Goal: Task Accomplishment & Management: Complete application form

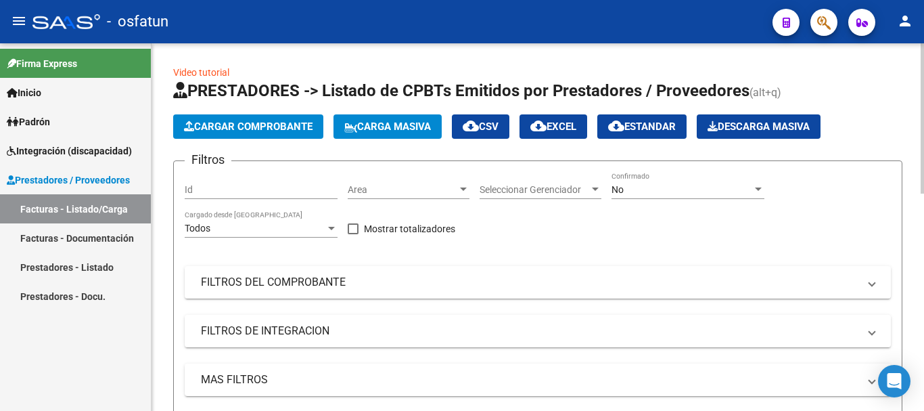
scroll to position [338, 0]
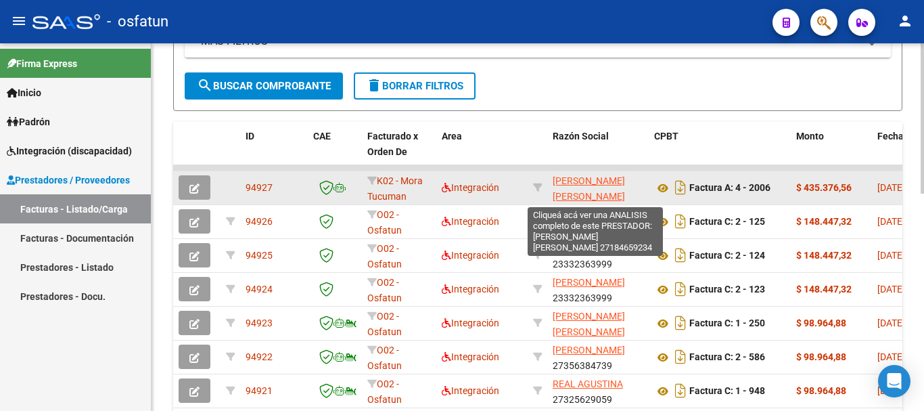
click at [581, 177] on span "[PERSON_NAME] [PERSON_NAME]" at bounding box center [589, 188] width 72 height 26
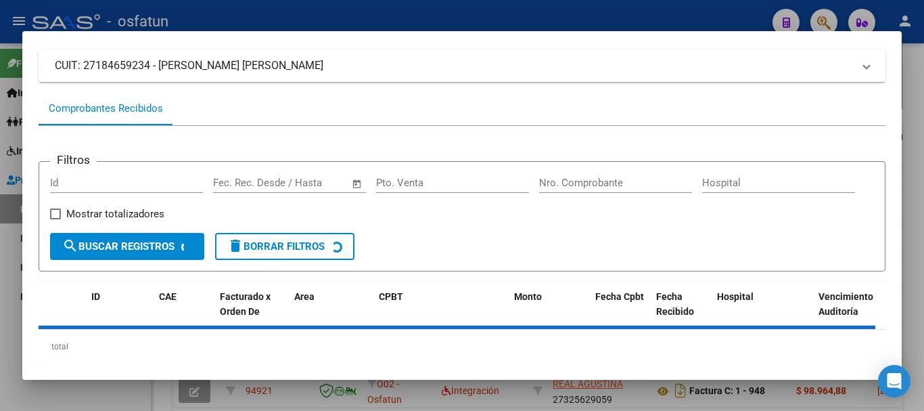
scroll to position [118, 0]
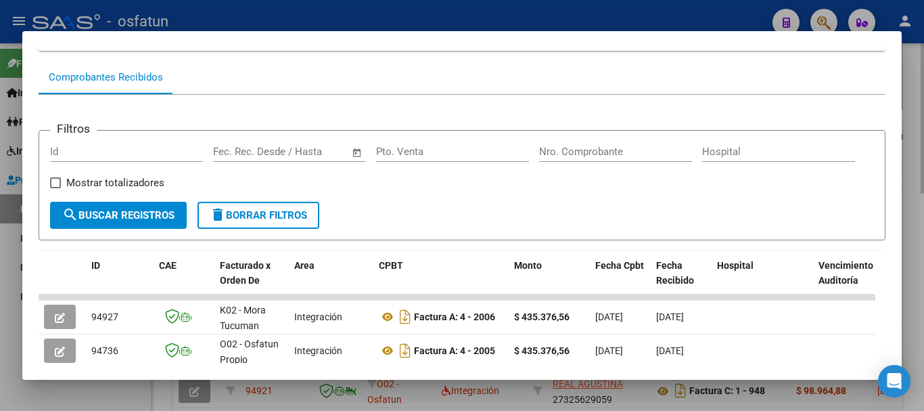
drag, startPoint x: 906, startPoint y: 201, endPoint x: 910, endPoint y: 226, distance: 25.4
click at [910, 226] on div at bounding box center [462, 205] width 924 height 411
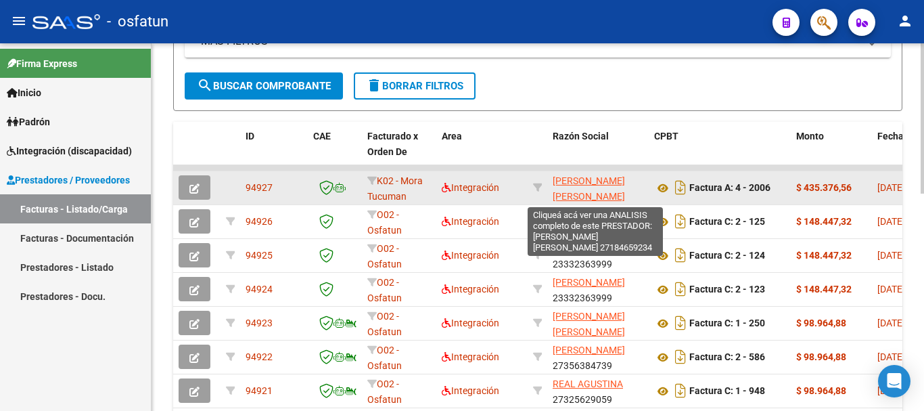
click at [601, 182] on span "[PERSON_NAME] [PERSON_NAME]" at bounding box center [589, 188] width 72 height 26
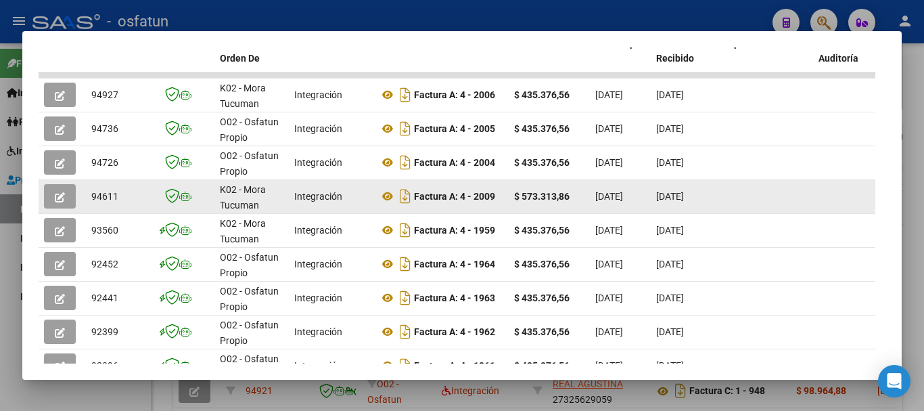
scroll to position [338, 0]
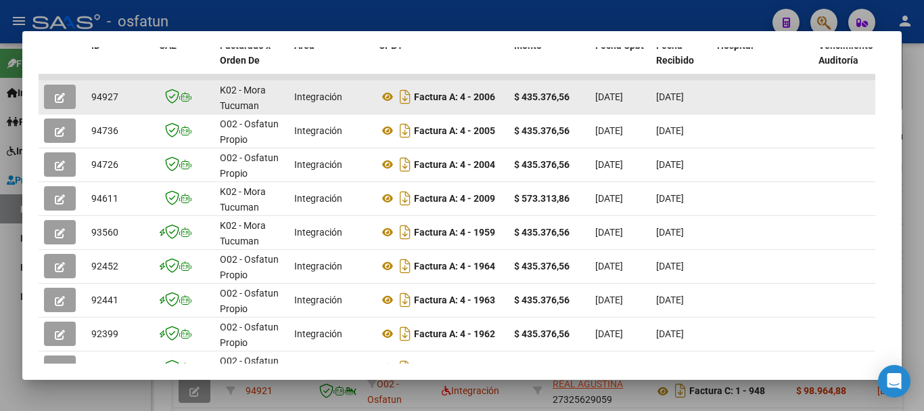
drag, startPoint x: 90, startPoint y: 103, endPoint x: 131, endPoint y: 101, distance: 41.3
click at [132, 102] on datatable-body-cell "94927" at bounding box center [120, 96] width 68 height 33
copy span "94927"
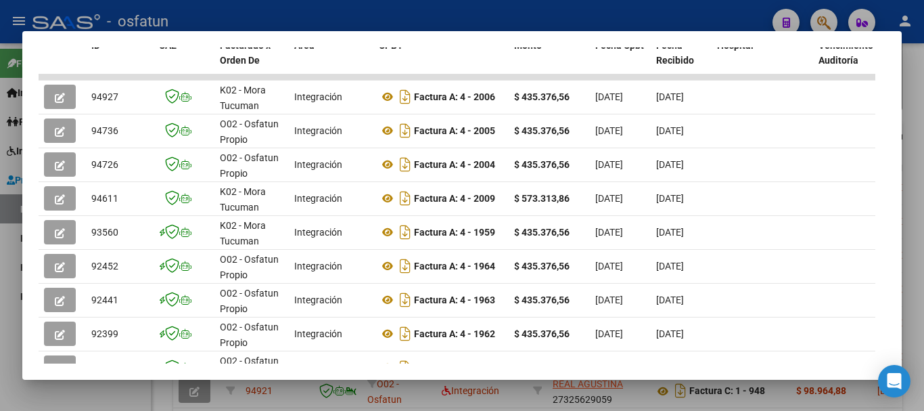
click at [919, 171] on div at bounding box center [462, 205] width 924 height 411
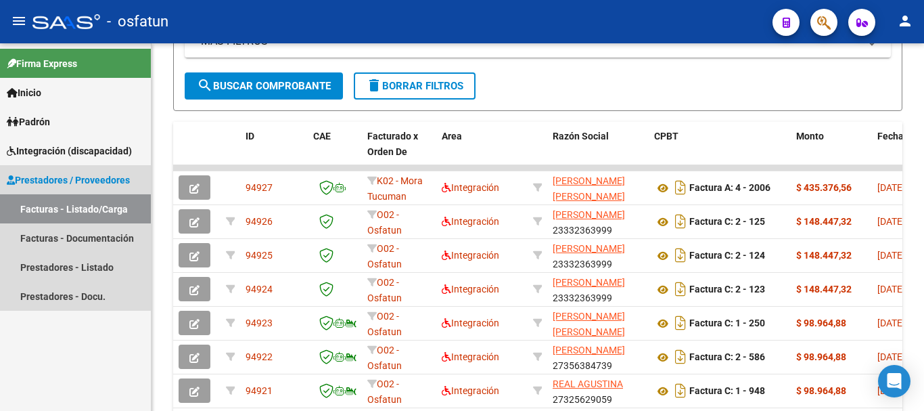
click at [55, 210] on link "Facturas - Listado/Carga" at bounding box center [75, 208] width 151 height 29
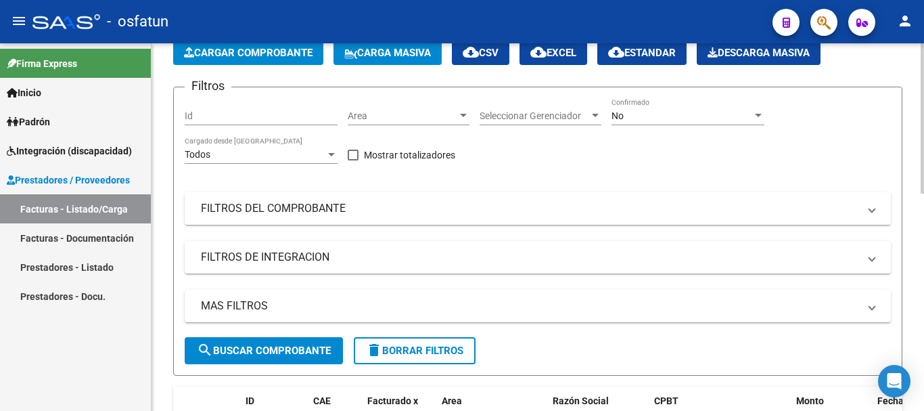
scroll to position [9, 0]
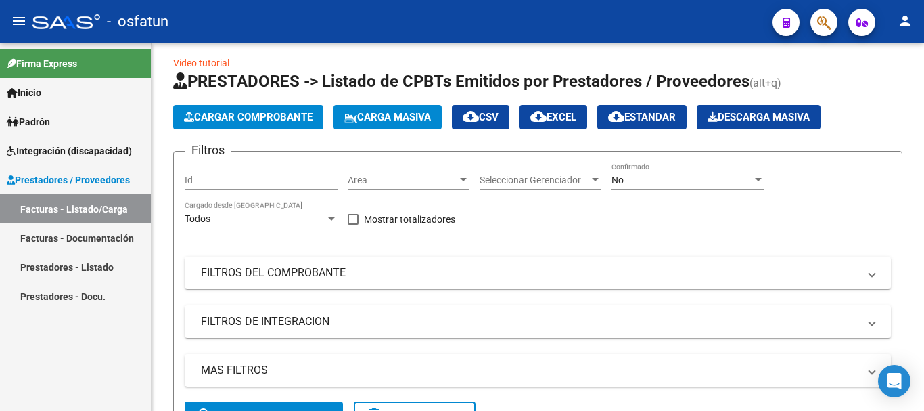
click at [43, 182] on span "Prestadores / Proveedores" at bounding box center [68, 179] width 123 height 15
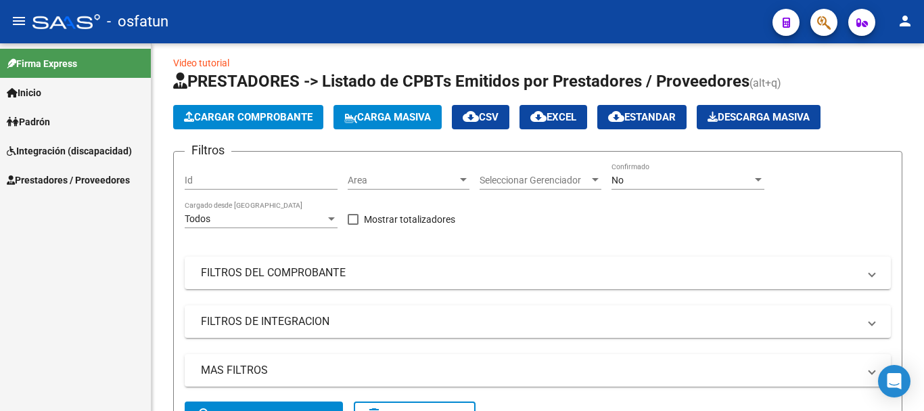
click at [41, 181] on span "Prestadores / Proveedores" at bounding box center [68, 179] width 123 height 15
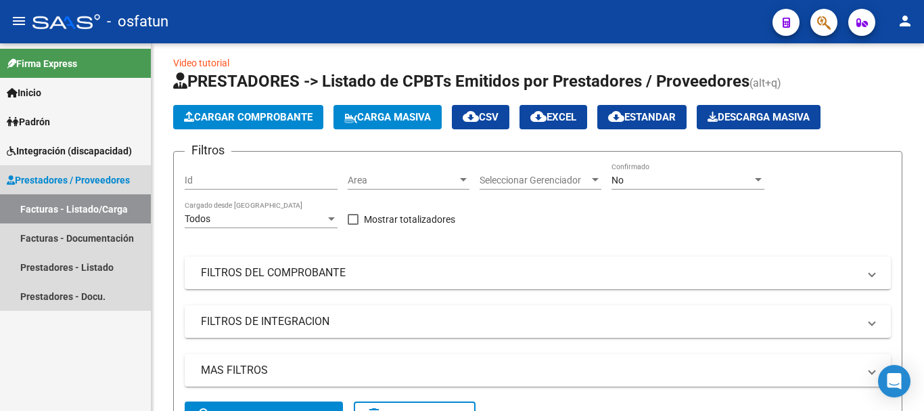
click at [33, 218] on link "Facturas - Listado/Carga" at bounding box center [75, 208] width 151 height 29
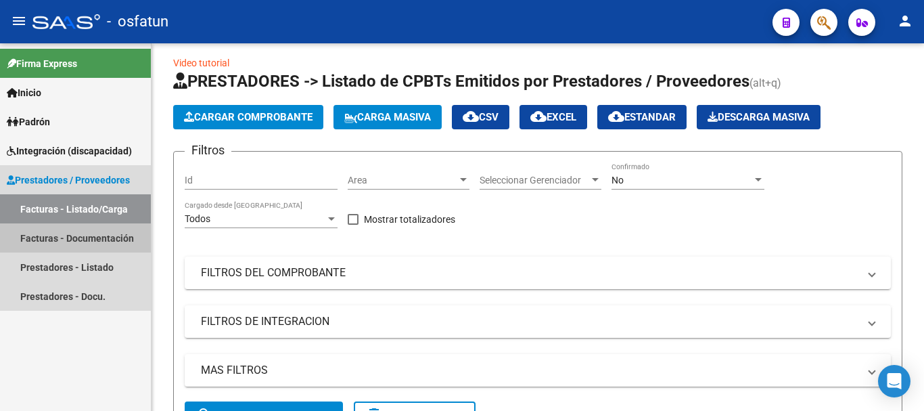
click at [44, 236] on link "Facturas - Documentación" at bounding box center [75, 237] width 151 height 29
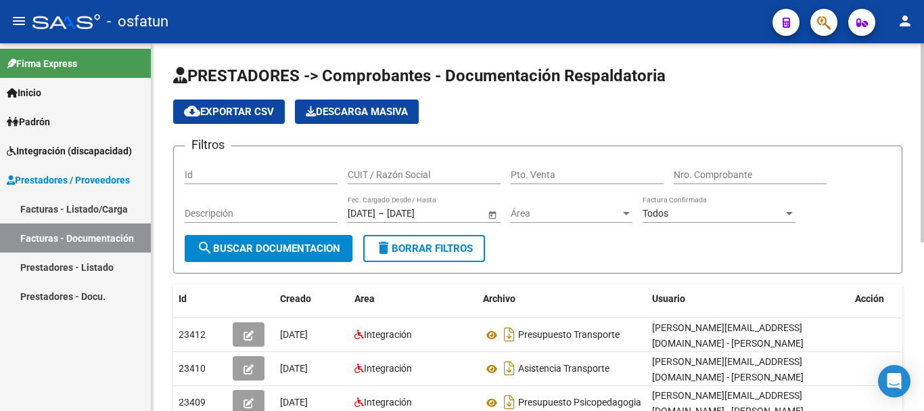
click at [390, 168] on div "CUIT / Razón Social" at bounding box center [424, 170] width 153 height 27
type input "[PERSON_NAME]"
click at [261, 243] on span "search Buscar Documentacion" at bounding box center [268, 248] width 143 height 12
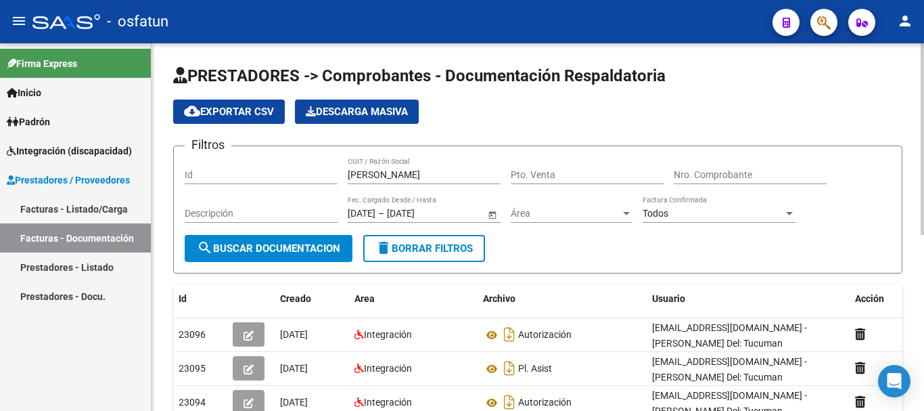
click at [908, 139] on div "PRESTADORES -> Comprobantes - Documentación Respaldatoria cloud_download Export…" at bounding box center [540, 390] width 776 height 695
click at [236, 248] on span "search Buscar Documentacion" at bounding box center [268, 248] width 143 height 12
click at [72, 212] on link "Facturas - Listado/Carga" at bounding box center [75, 208] width 151 height 29
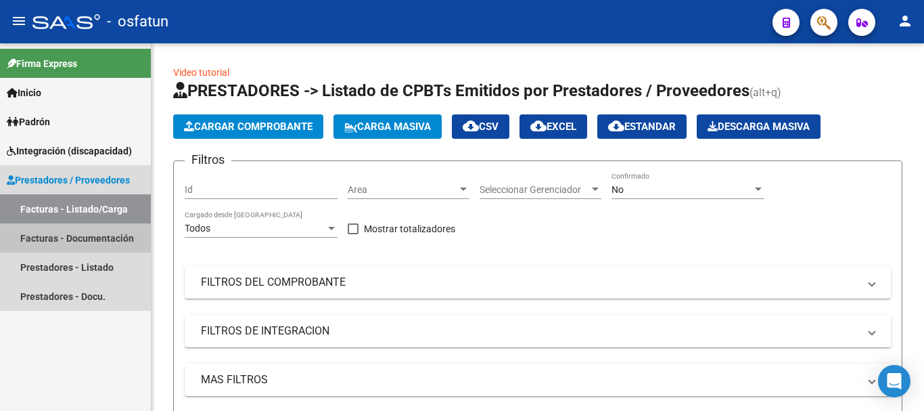
click at [52, 235] on link "Facturas - Documentación" at bounding box center [75, 237] width 151 height 29
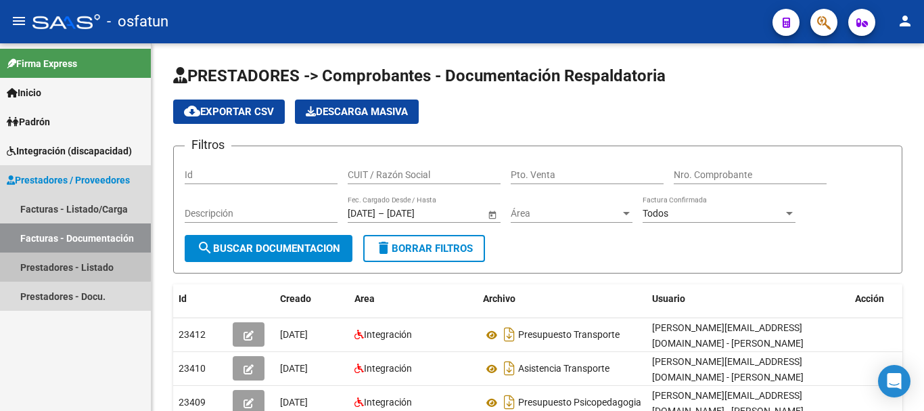
click at [55, 261] on link "Prestadores - Listado" at bounding box center [75, 266] width 151 height 29
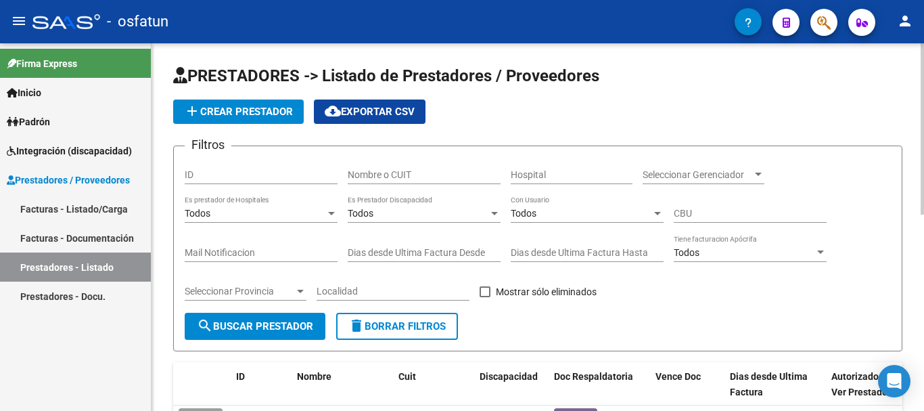
click at [403, 172] on input "Nombre o CUIT" at bounding box center [424, 174] width 153 height 11
type input "[PERSON_NAME]"
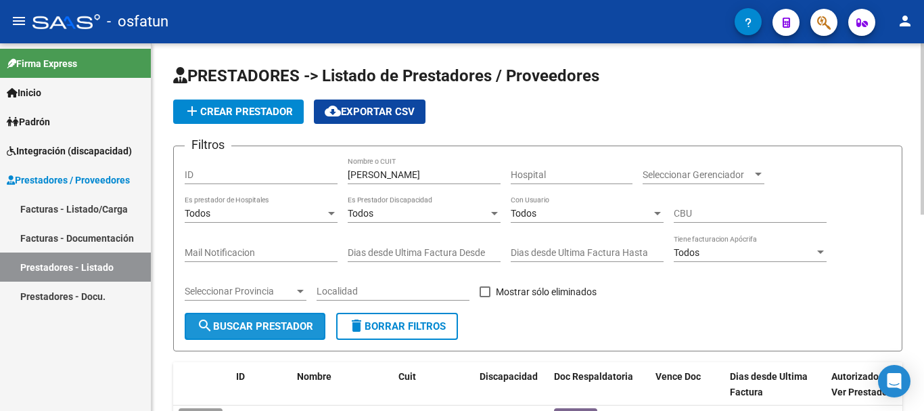
drag, startPoint x: 229, startPoint y: 319, endPoint x: 216, endPoint y: 327, distance: 15.2
click at [229, 319] on button "search Buscar Prestador" at bounding box center [255, 325] width 141 height 27
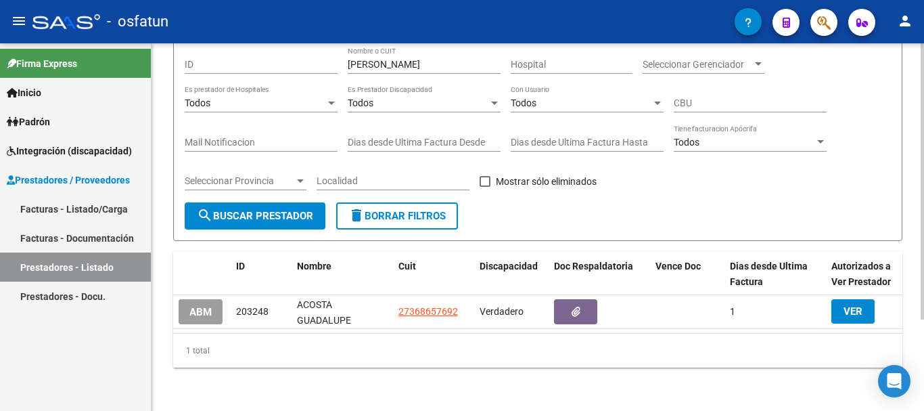
scroll to position [121, 0]
click at [916, 238] on div "PRESTADORES -> Listado de Prestadores / Proveedores add Crear Prestador cloud_d…" at bounding box center [540, 172] width 776 height 478
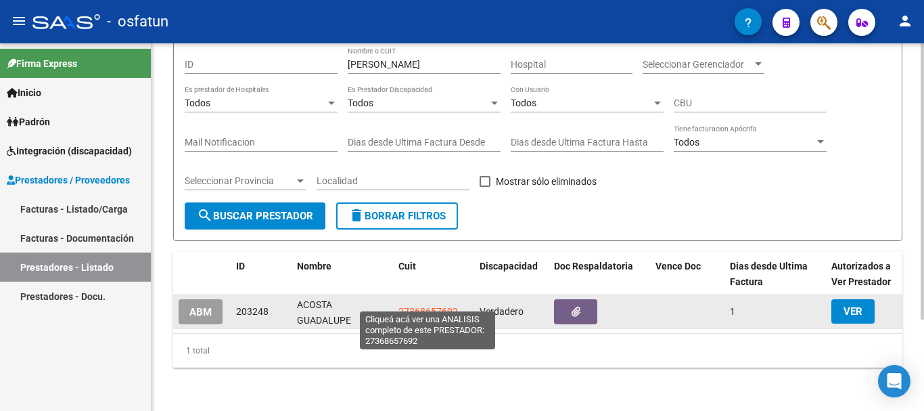
click at [429, 306] on span "27368657692" at bounding box center [428, 311] width 60 height 11
type textarea "27368657692"
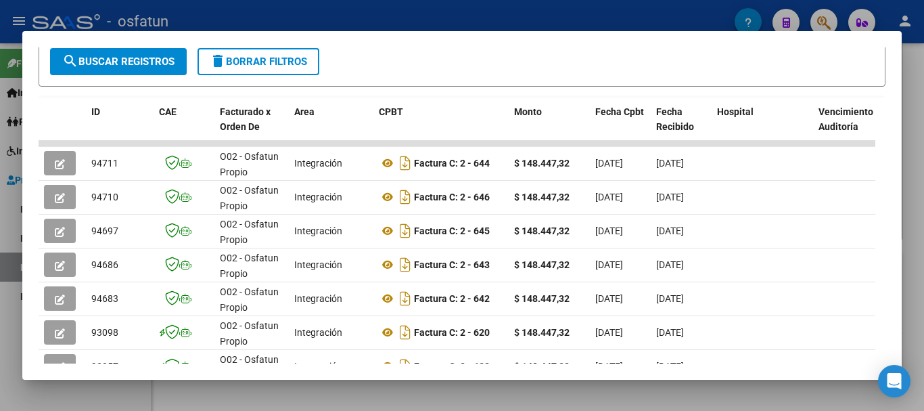
scroll to position [283, 0]
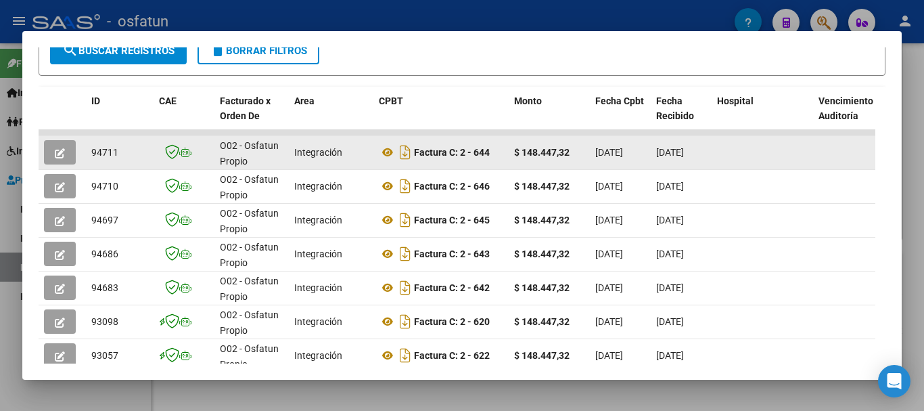
drag, startPoint x: 90, startPoint y: 158, endPoint x: 127, endPoint y: 165, distance: 37.8
click at [127, 165] on datatable-body-cell "94711" at bounding box center [120, 152] width 68 height 33
copy span "94711"
click at [53, 157] on button "button" at bounding box center [60, 152] width 32 height 24
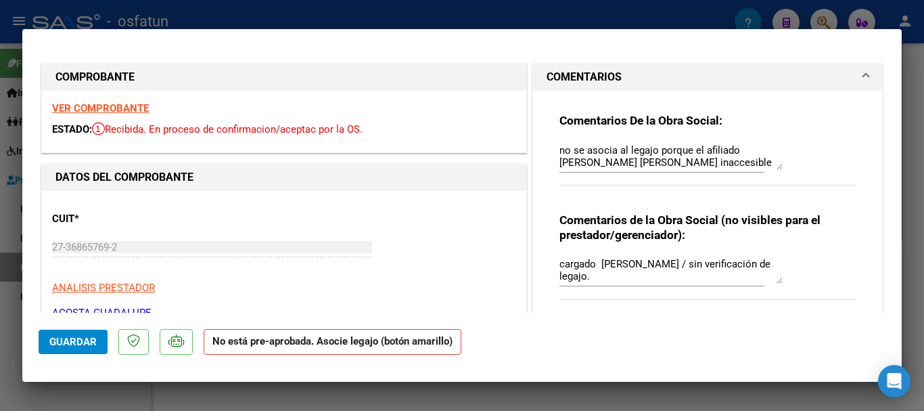
drag, startPoint x: 923, startPoint y: 176, endPoint x: 900, endPoint y: 183, distance: 24.8
click at [923, 177] on div at bounding box center [462, 205] width 924 height 411
type input "$ 0,00"
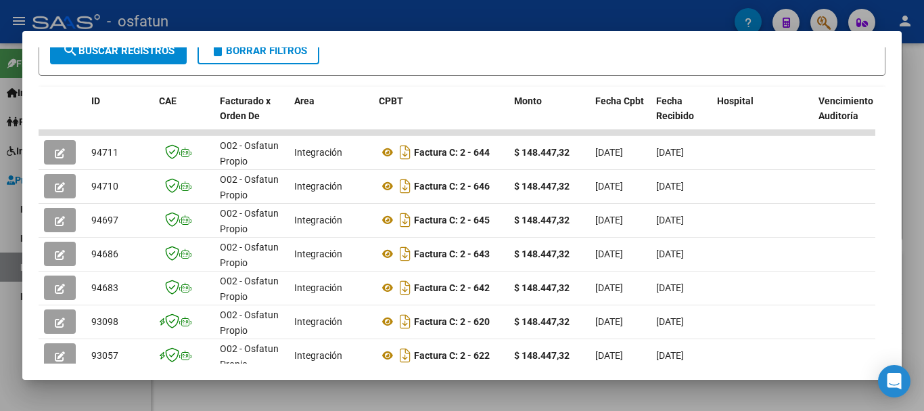
drag, startPoint x: 918, startPoint y: 145, endPoint x: 507, endPoint y: 309, distance: 442.9
click at [917, 145] on div at bounding box center [462, 205] width 924 height 411
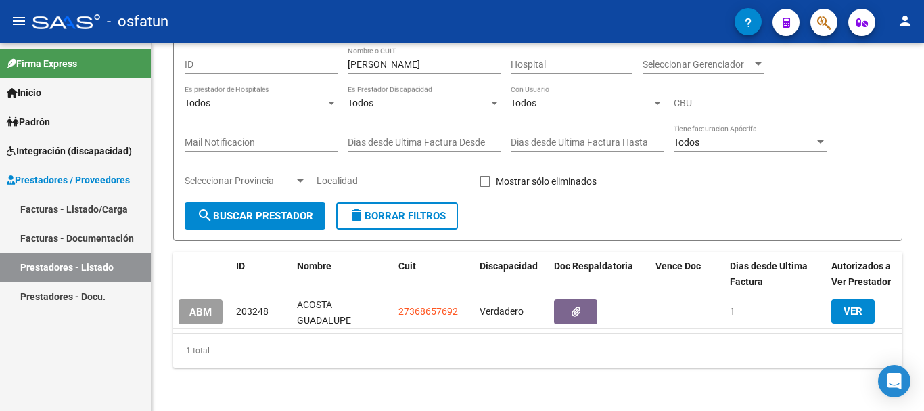
click at [56, 269] on link "Prestadores - Listado" at bounding box center [75, 266] width 151 height 29
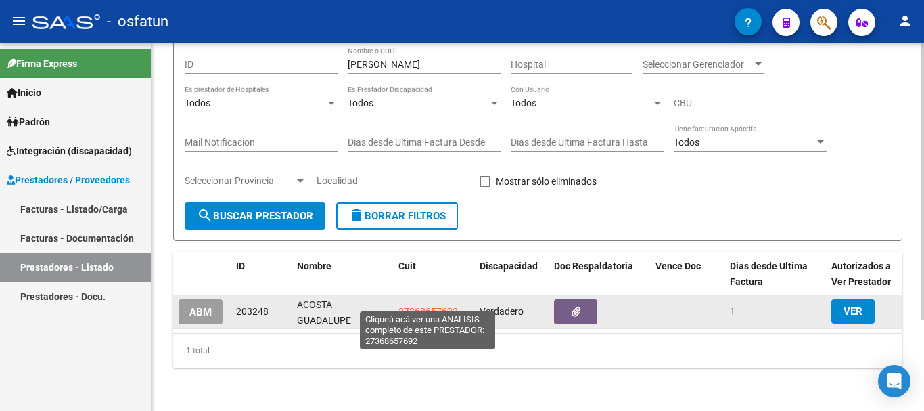
click at [419, 306] on span "27368657692" at bounding box center [428, 311] width 60 height 11
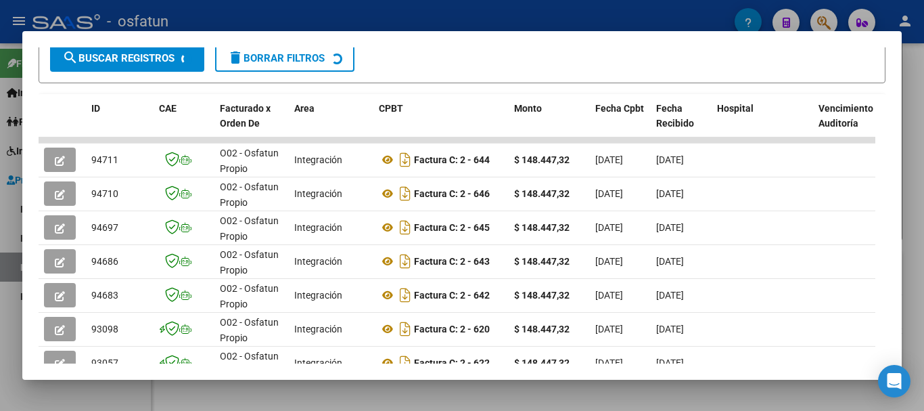
scroll to position [276, 0]
click at [923, 313] on div at bounding box center [462, 205] width 924 height 411
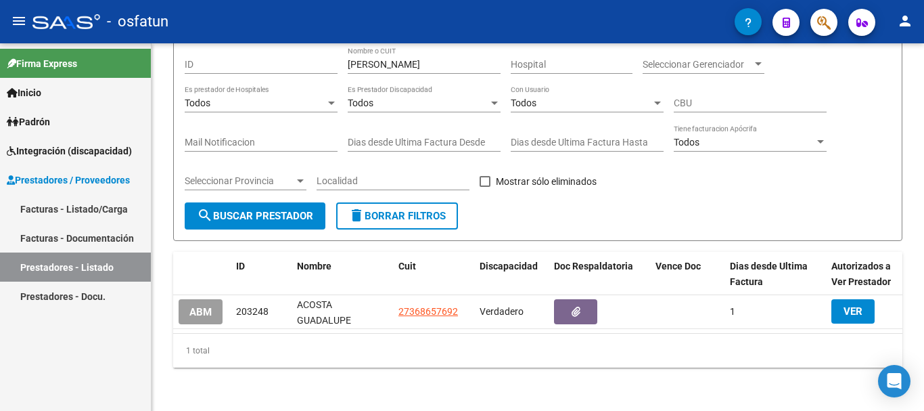
click at [74, 206] on link "Facturas - Listado/Carga" at bounding box center [75, 208] width 151 height 29
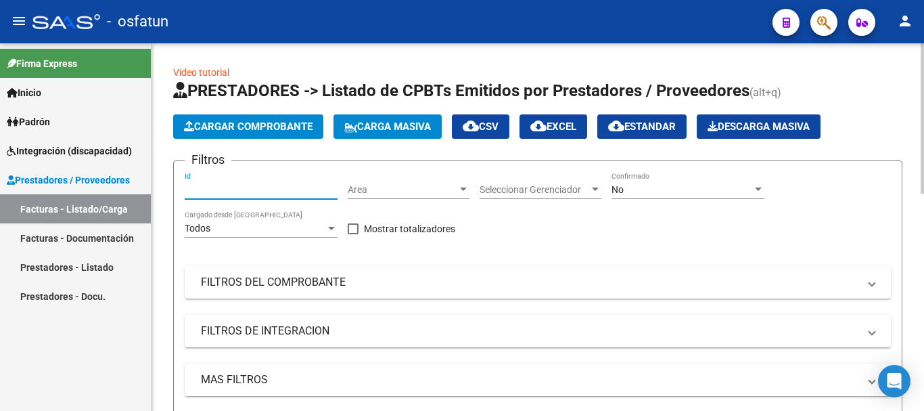
paste input "27368657692"
type input "27368657692"
drag, startPoint x: 186, startPoint y: 187, endPoint x: 275, endPoint y: 187, distance: 88.6
click at [275, 187] on input "27368657692" at bounding box center [261, 189] width 153 height 11
click at [123, 238] on link "Facturas - Documentación" at bounding box center [75, 237] width 151 height 29
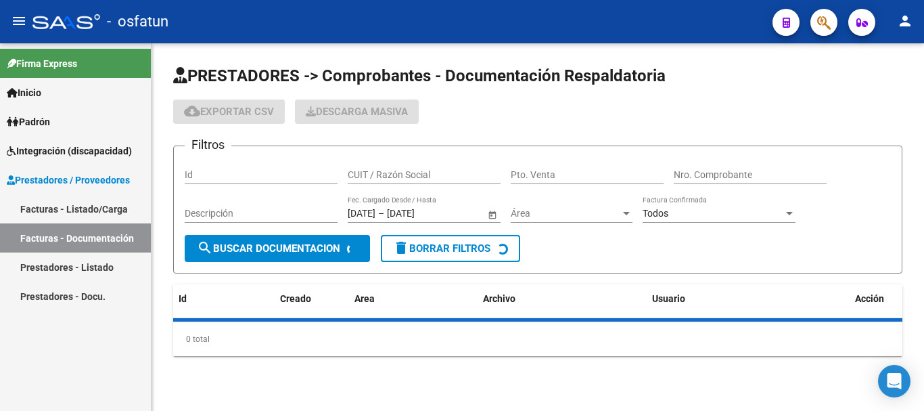
click at [85, 266] on link "Prestadores - Listado" at bounding box center [75, 266] width 151 height 29
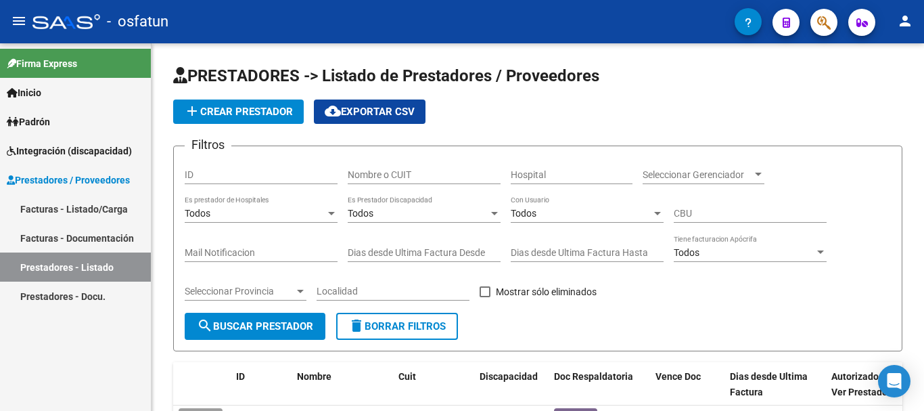
click at [81, 242] on link "Facturas - Documentación" at bounding box center [75, 237] width 151 height 29
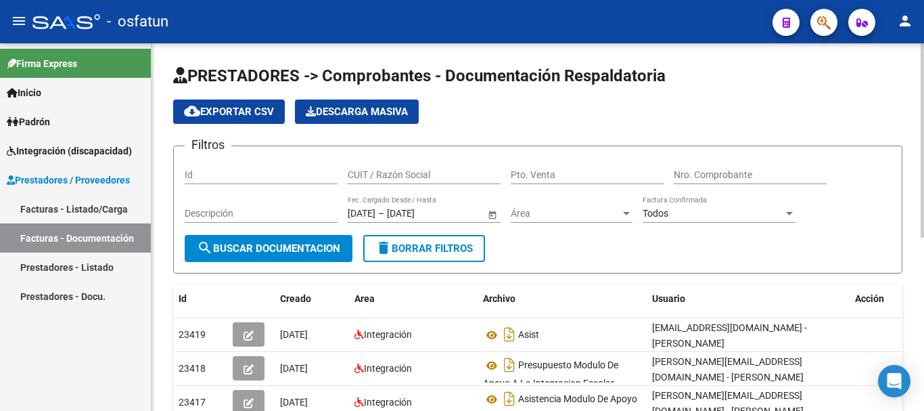
click at [389, 168] on div "CUIT / Razón Social" at bounding box center [424, 170] width 153 height 27
paste input "[PERSON_NAME] [PERSON_NAME] 27-18465923-4"
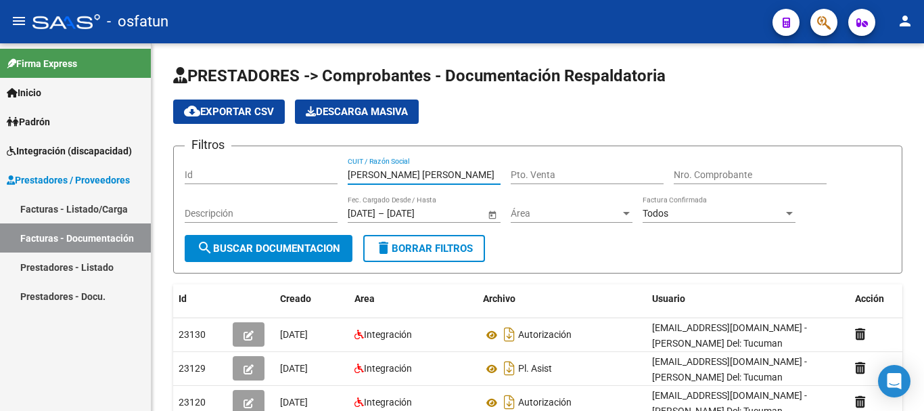
type input "[PERSON_NAME] [PERSON_NAME]"
click at [54, 266] on link "Prestadores - Listado" at bounding box center [75, 266] width 151 height 29
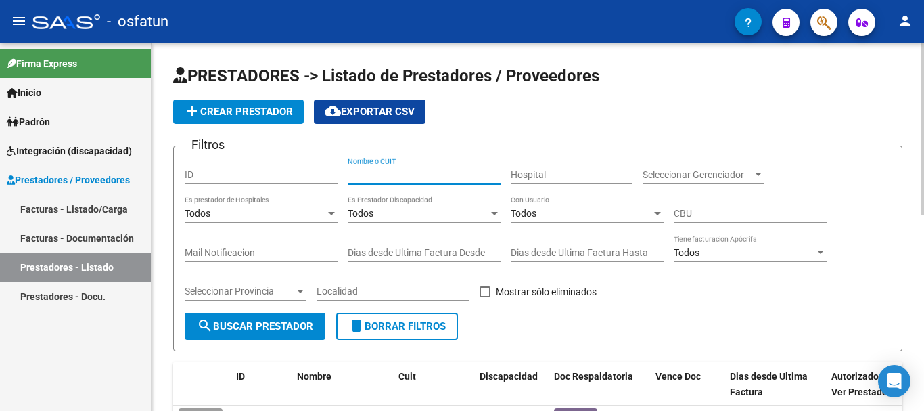
click at [370, 178] on input "Nombre o CUIT" at bounding box center [424, 174] width 153 height 11
paste input "[PERSON_NAME] [PERSON_NAME] 27-18465923-4"
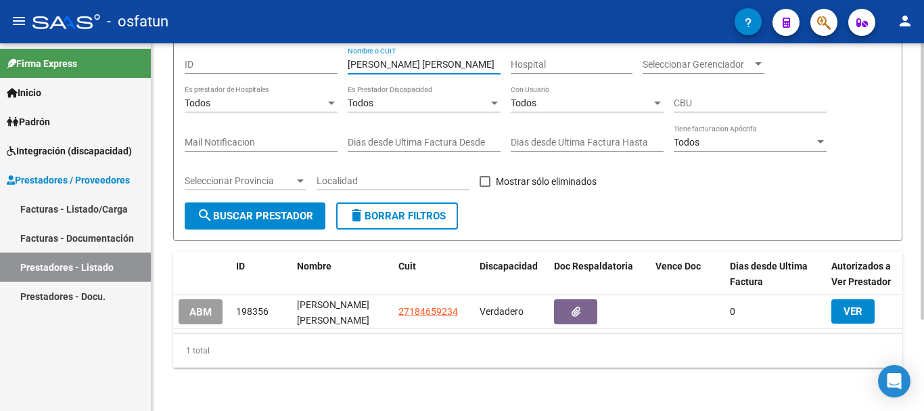
click at [923, 262] on div at bounding box center [922, 273] width 3 height 276
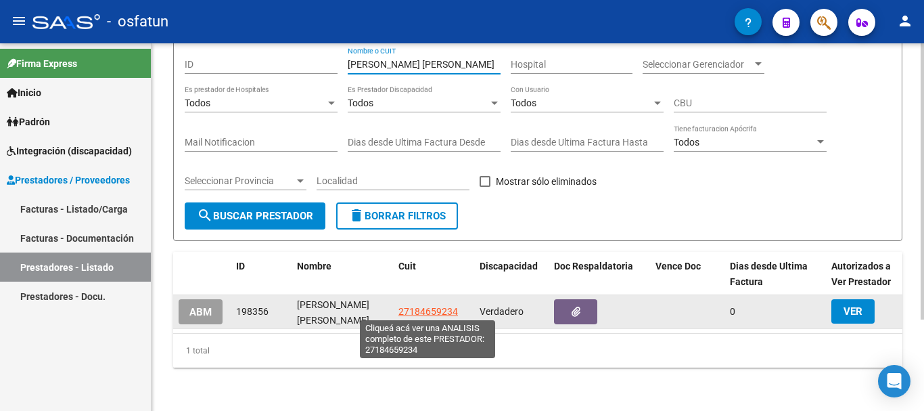
type input "[PERSON_NAME] [PERSON_NAME]"
click at [439, 306] on span "27184659234" at bounding box center [428, 311] width 60 height 11
type textarea "27184659234"
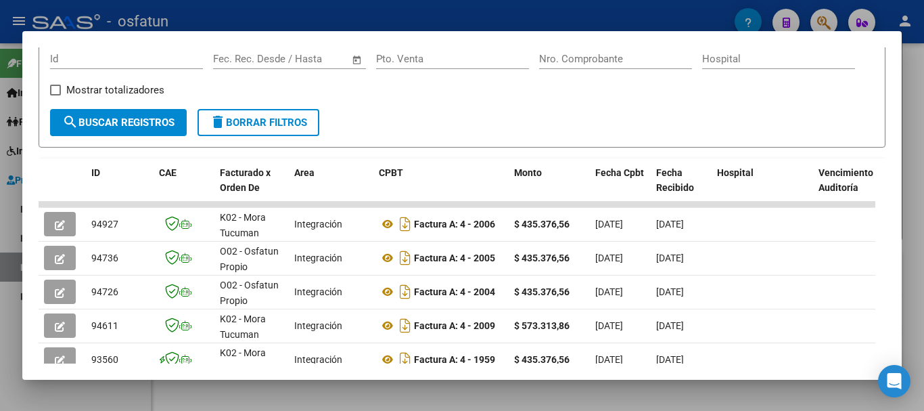
scroll to position [214, 0]
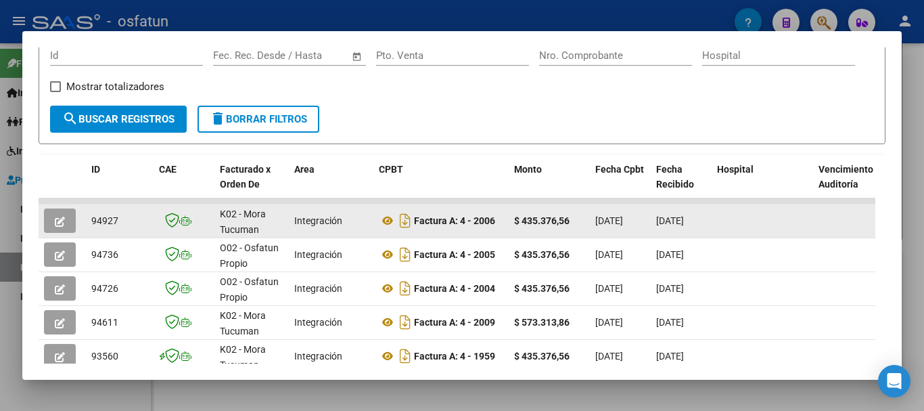
click at [60, 225] on icon "button" at bounding box center [60, 221] width 10 height 10
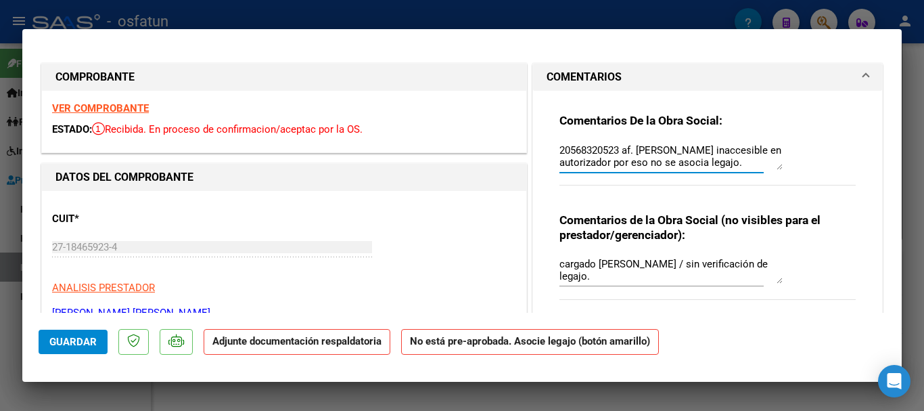
scroll to position [12, 0]
drag, startPoint x: 559, startPoint y: 150, endPoint x: 762, endPoint y: 169, distance: 203.8
click at [762, 169] on textarea "20568320523 af. [PERSON_NAME] inaccesible en autorizador por eso no se asocia l…" at bounding box center [670, 156] width 223 height 27
type textarea "2"
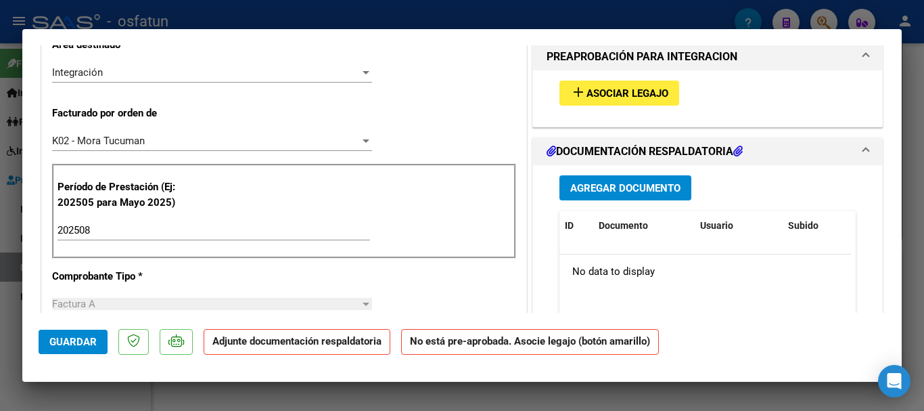
scroll to position [322, 0]
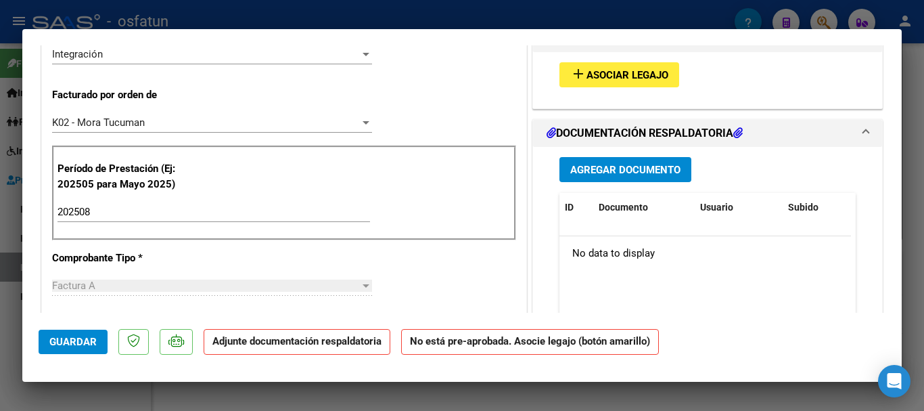
click at [643, 68] on span "add Asociar Legajo" at bounding box center [619, 74] width 98 height 12
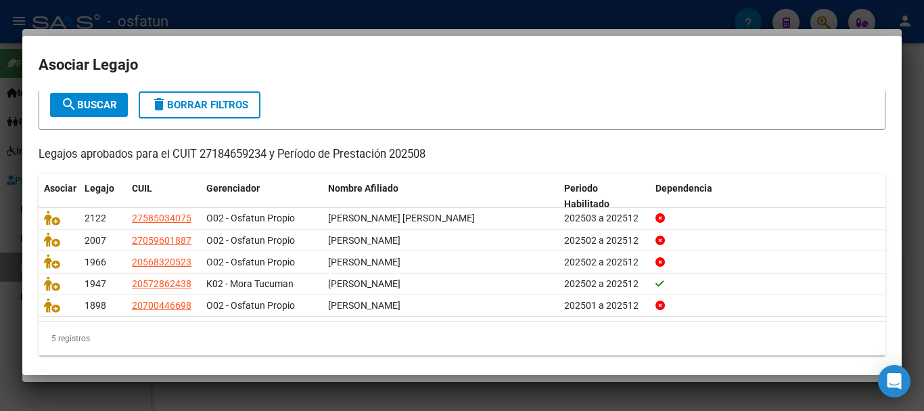
scroll to position [89, 0]
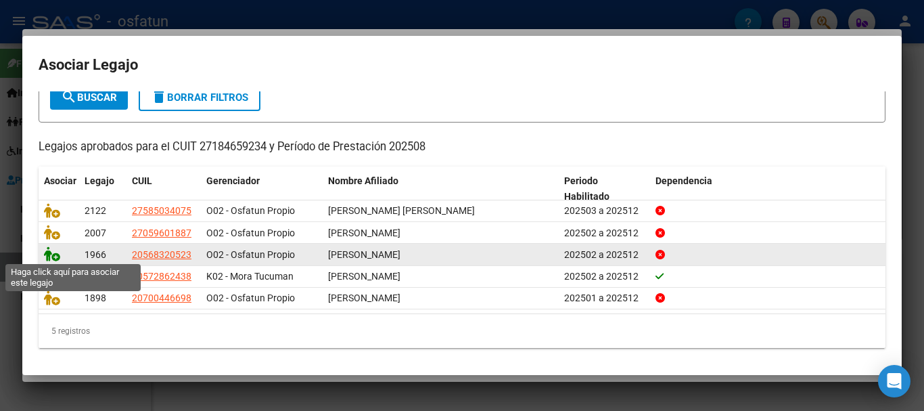
click at [51, 251] on icon at bounding box center [52, 253] width 16 height 15
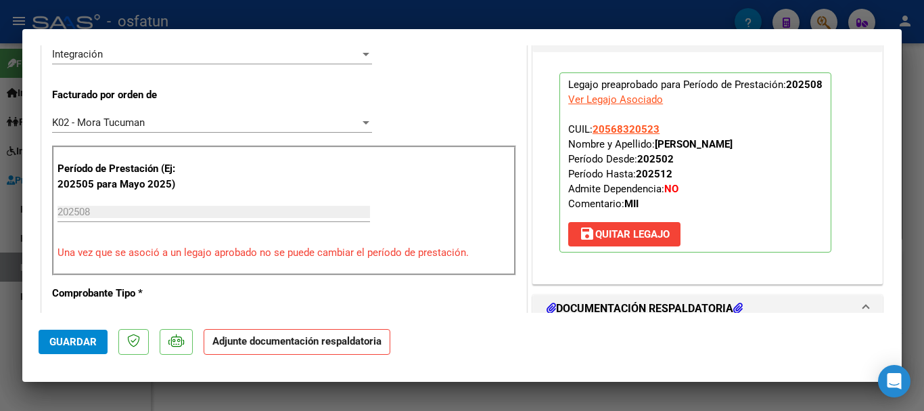
scroll to position [325, 0]
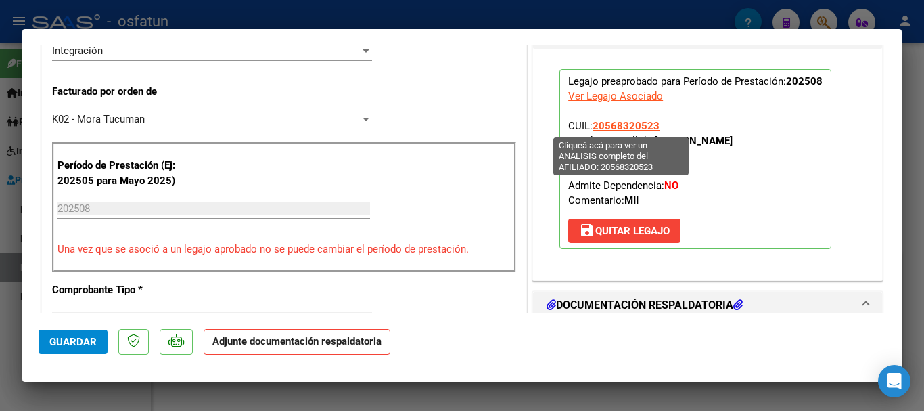
click at [622, 121] on span "20568320523" at bounding box center [625, 126] width 67 height 12
type textarea "20568320523"
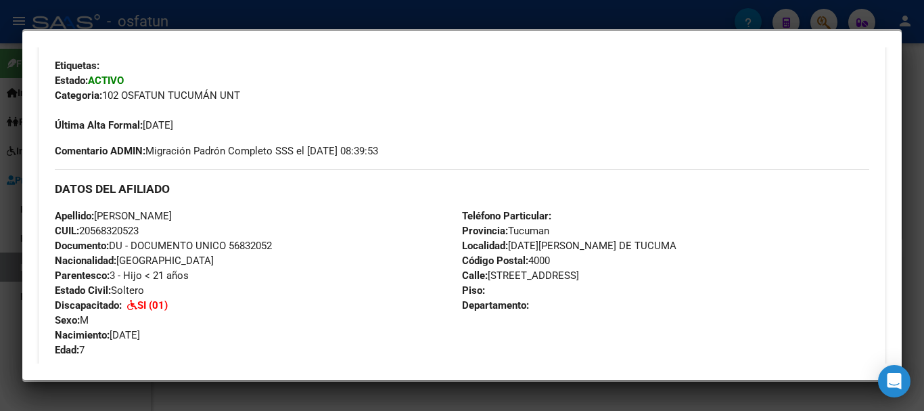
scroll to position [314, 0]
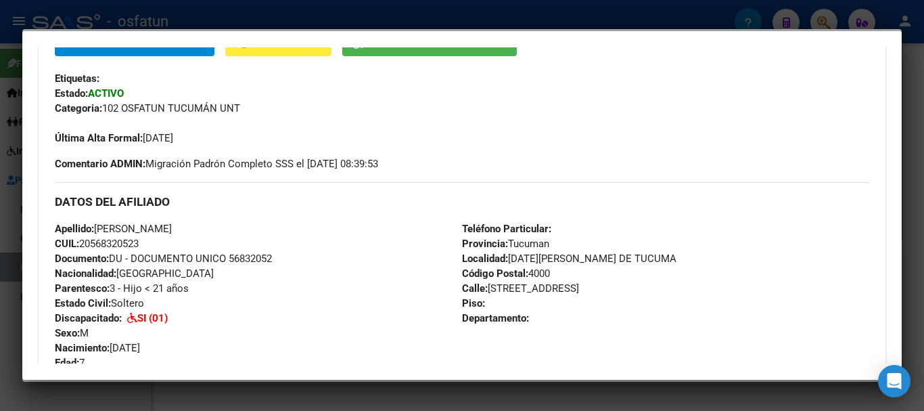
drag, startPoint x: 923, startPoint y: 108, endPoint x: 763, endPoint y: 143, distance: 164.3
click at [923, 108] on div at bounding box center [462, 205] width 924 height 411
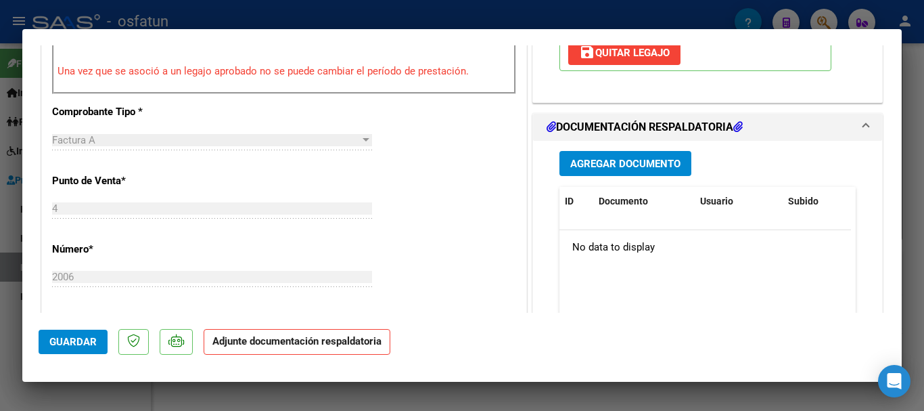
scroll to position [500, 0]
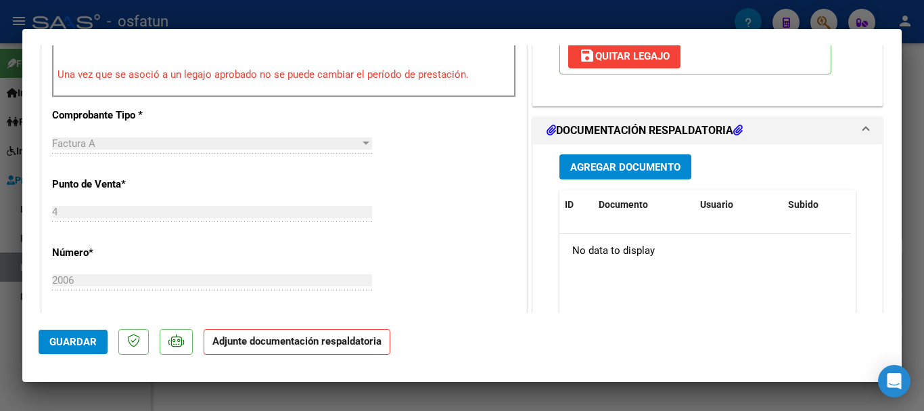
click at [609, 168] on span "Agregar Documento" at bounding box center [625, 167] width 110 height 12
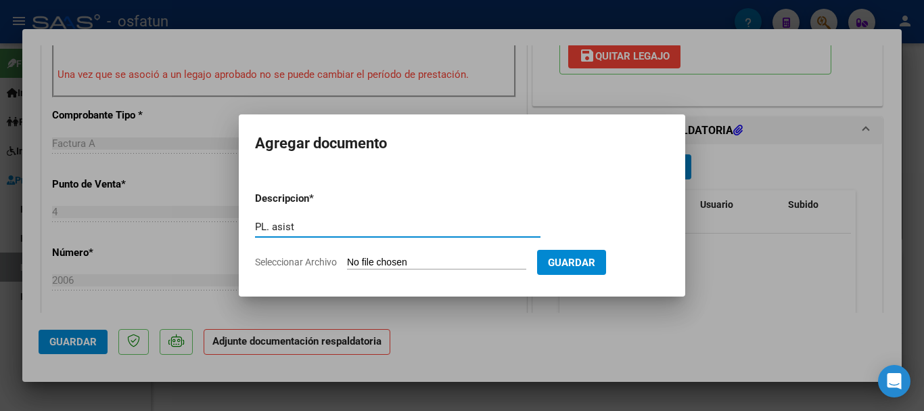
type input "PL. asist"
click at [401, 264] on input "Seleccionar Archivo" at bounding box center [436, 262] width 179 height 13
type input "C:\fakepath\[PERSON_NAME]-doc.complementaria.pdf"
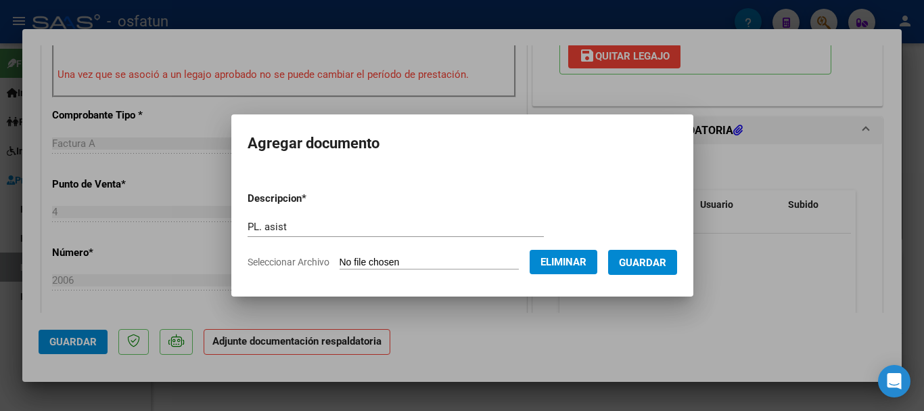
click at [664, 266] on span "Guardar" at bounding box center [642, 262] width 47 height 12
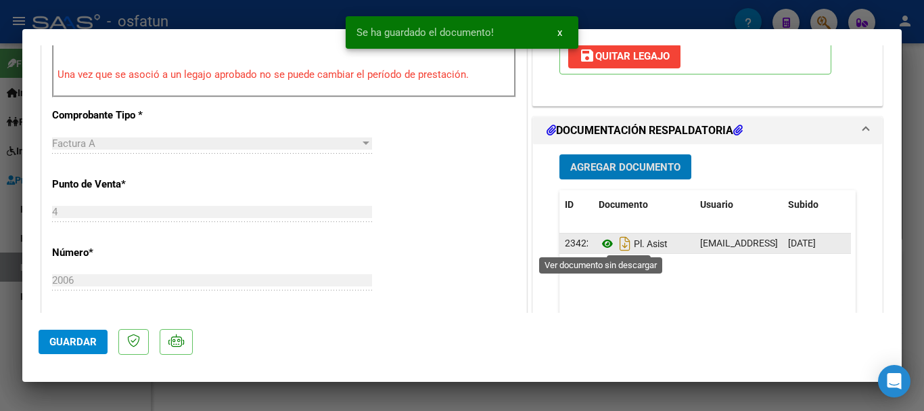
click at [605, 239] on icon at bounding box center [608, 243] width 18 height 16
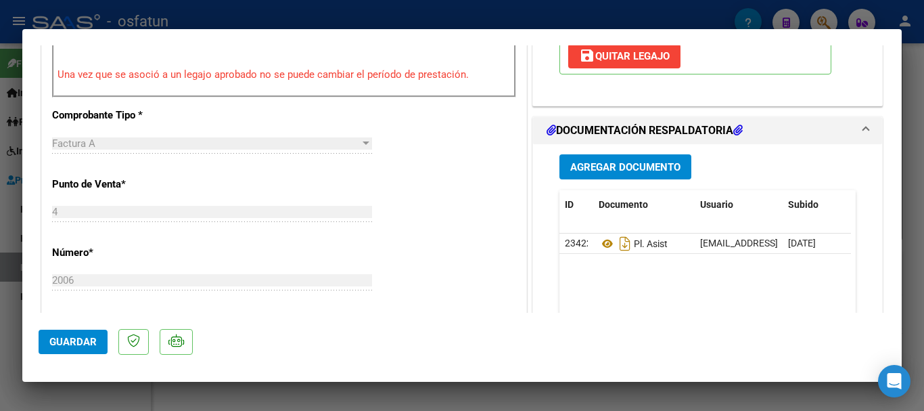
click at [593, 179] on button "Agregar Documento" at bounding box center [625, 166] width 132 height 25
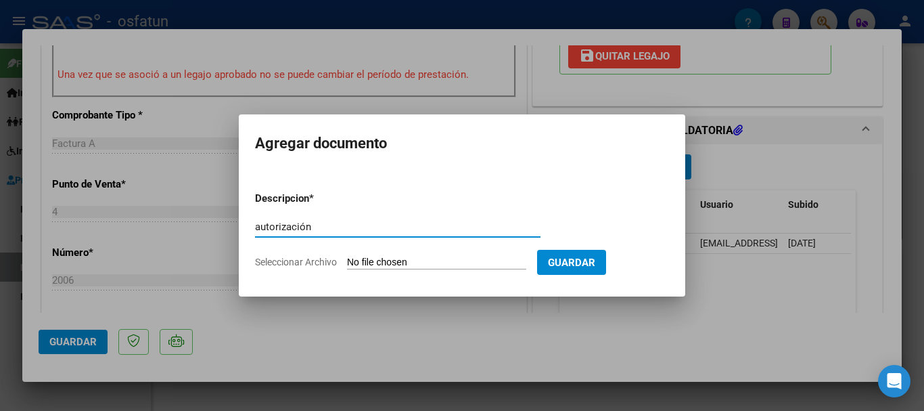
type input "autorización"
click at [414, 266] on input "Seleccionar Archivo" at bounding box center [436, 262] width 179 height 13
type input "C:\fakepath\[PERSON_NAME]-Autorizacion.pdf"
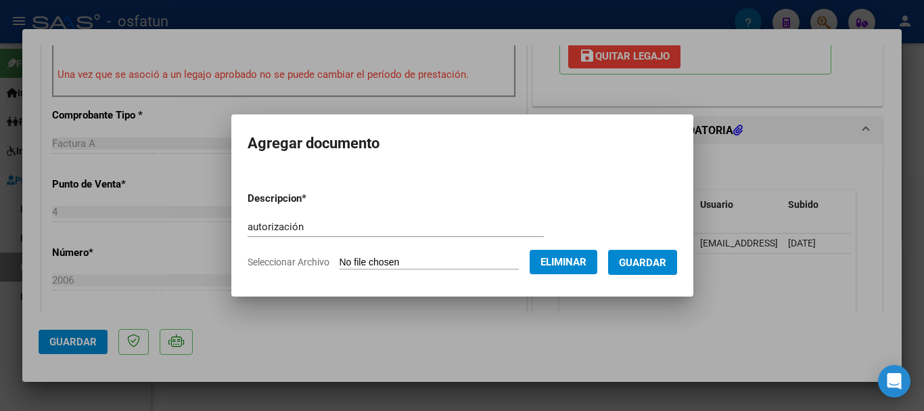
click at [666, 264] on span "Guardar" at bounding box center [642, 262] width 47 height 12
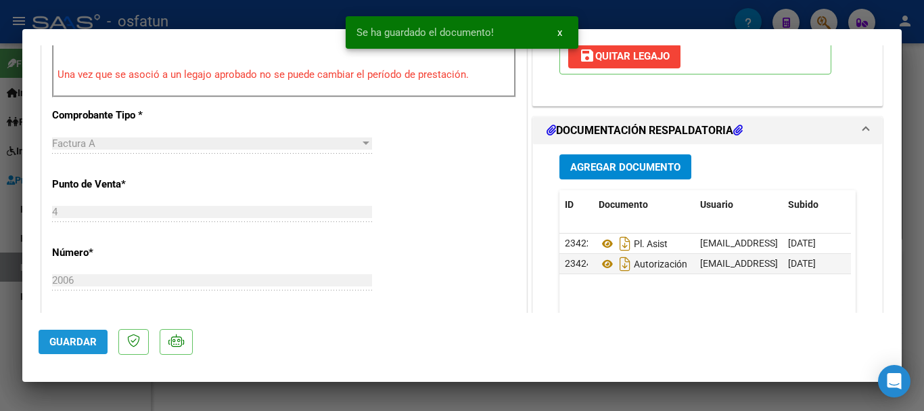
click at [70, 342] on span "Guardar" at bounding box center [72, 341] width 47 height 12
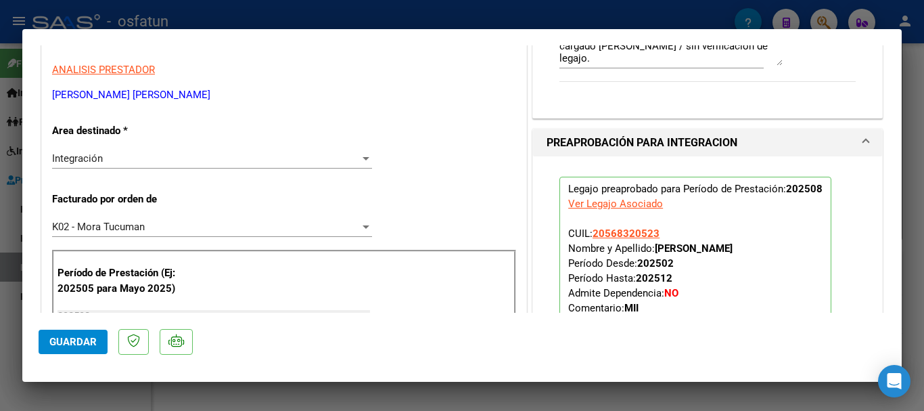
scroll to position [236, 0]
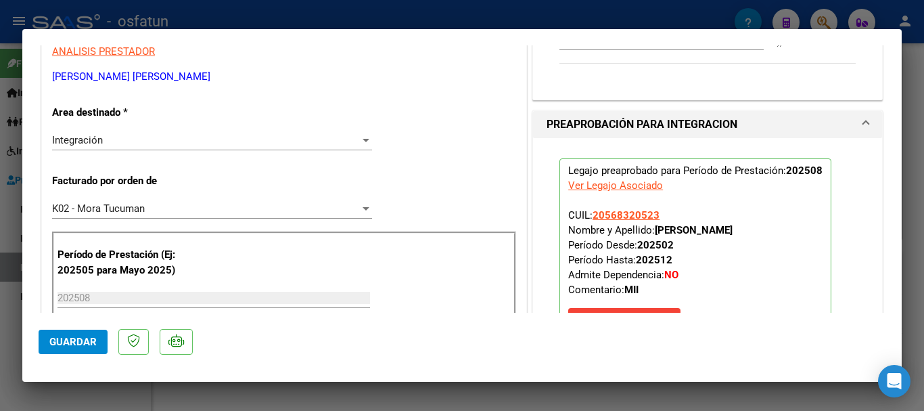
click at [196, 205] on div "K02 - Mora Tucuman" at bounding box center [206, 208] width 308 height 12
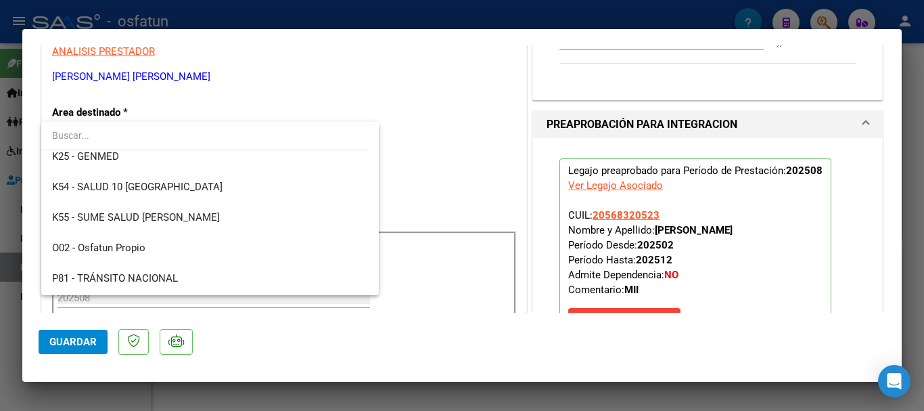
scroll to position [709, 0]
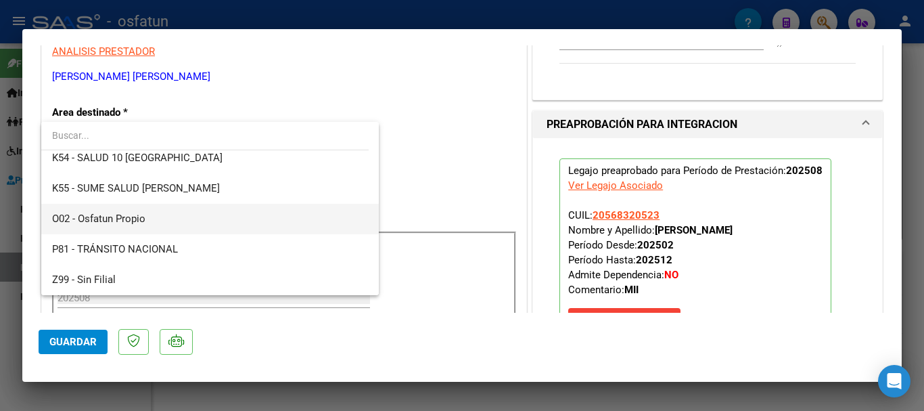
drag, startPoint x: 258, startPoint y: 221, endPoint x: 197, endPoint y: 262, distance: 73.0
click at [257, 221] on span "O02 - Osfatun Propio" at bounding box center [210, 219] width 316 height 30
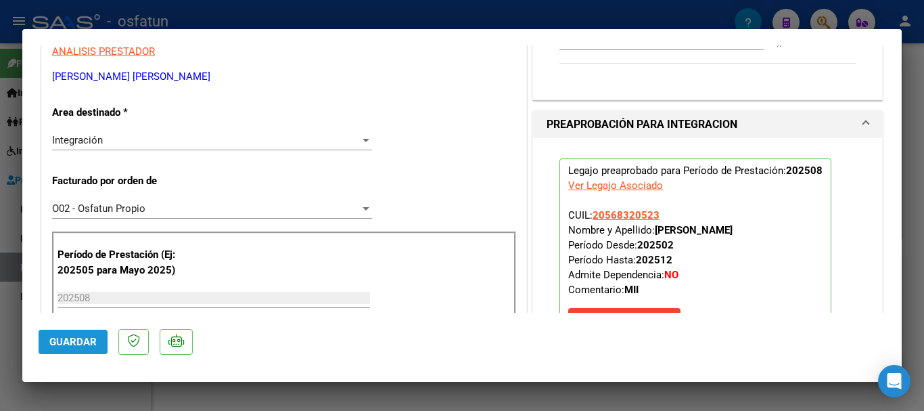
click at [58, 352] on button "Guardar" at bounding box center [73, 341] width 69 height 24
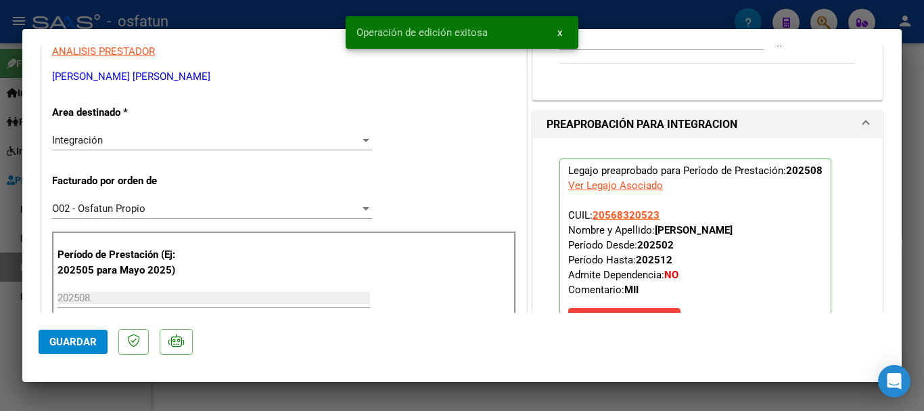
click at [923, 312] on div at bounding box center [462, 205] width 924 height 411
type input "$ 0,00"
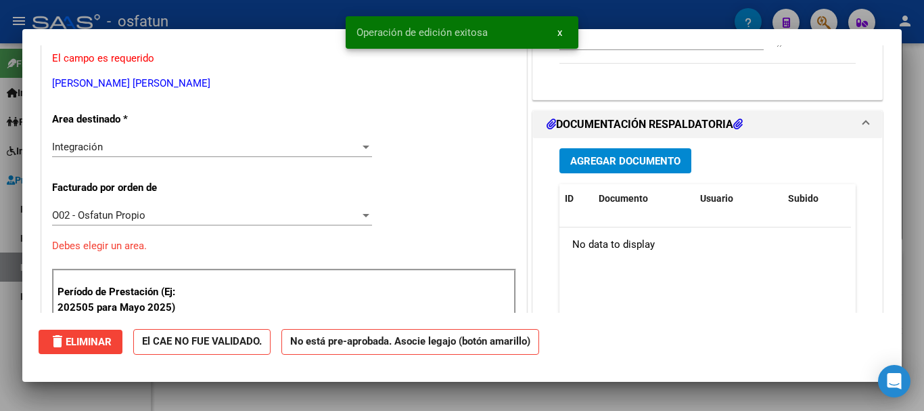
scroll to position [0, 0]
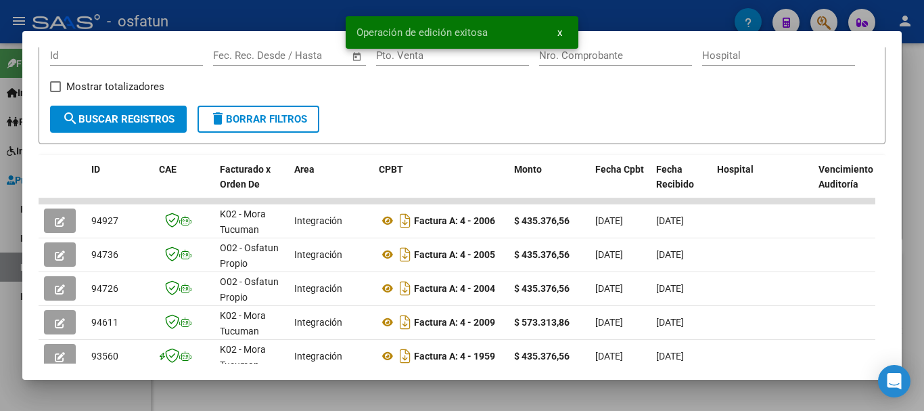
click at [923, 253] on div at bounding box center [462, 205] width 924 height 411
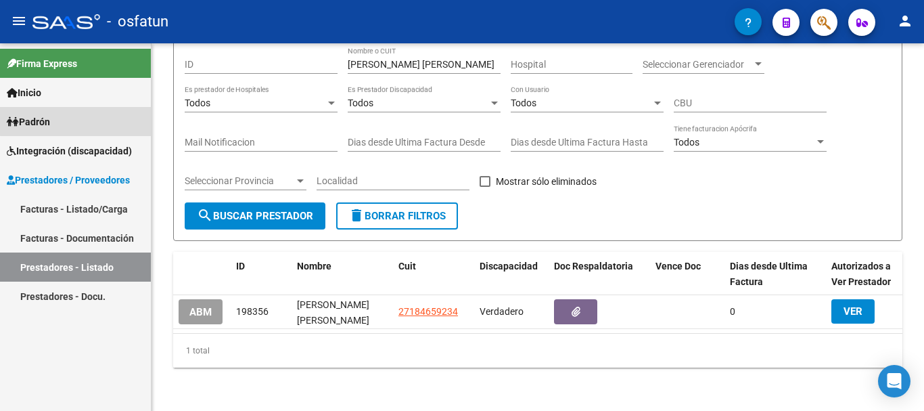
click at [80, 121] on link "Padrón" at bounding box center [75, 121] width 151 height 29
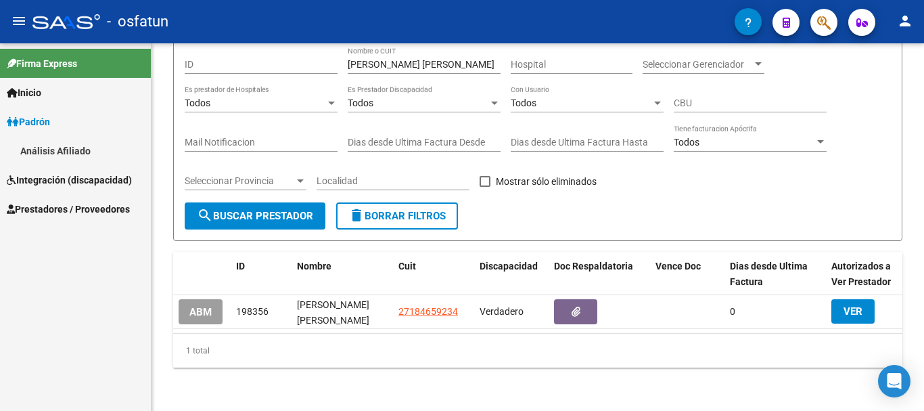
click at [44, 185] on span "Integración (discapacidad)" at bounding box center [69, 179] width 125 height 15
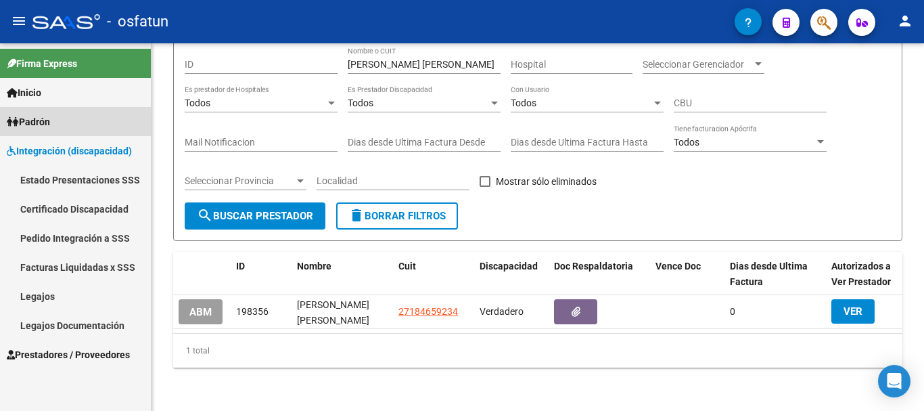
click at [40, 122] on span "Padrón" at bounding box center [28, 121] width 43 height 15
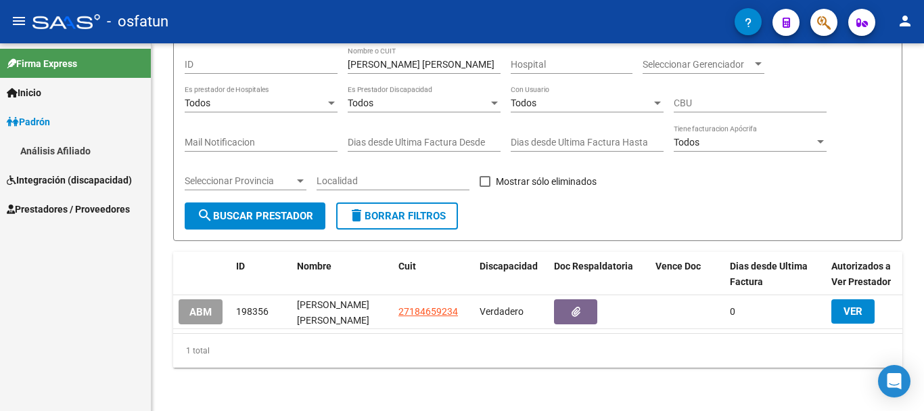
click at [73, 156] on link "Análisis Afiliado" at bounding box center [75, 150] width 151 height 29
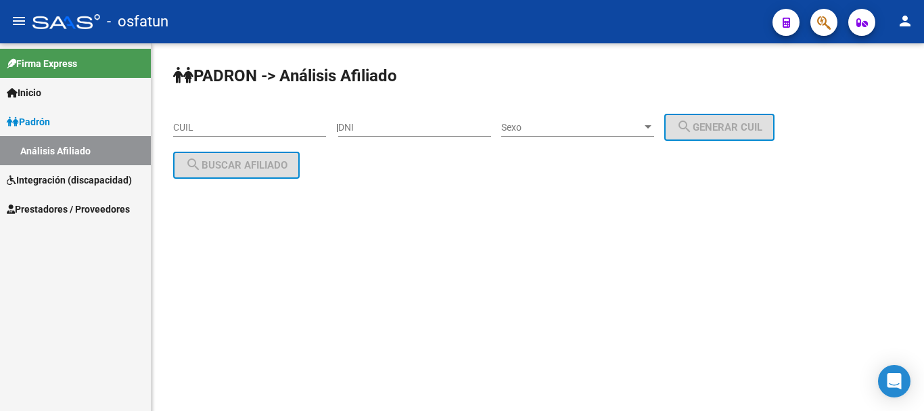
click at [443, 135] on div "DNI" at bounding box center [414, 123] width 153 height 27
type input "57773085"
click at [532, 122] on span "Sexo" at bounding box center [571, 127] width 141 height 11
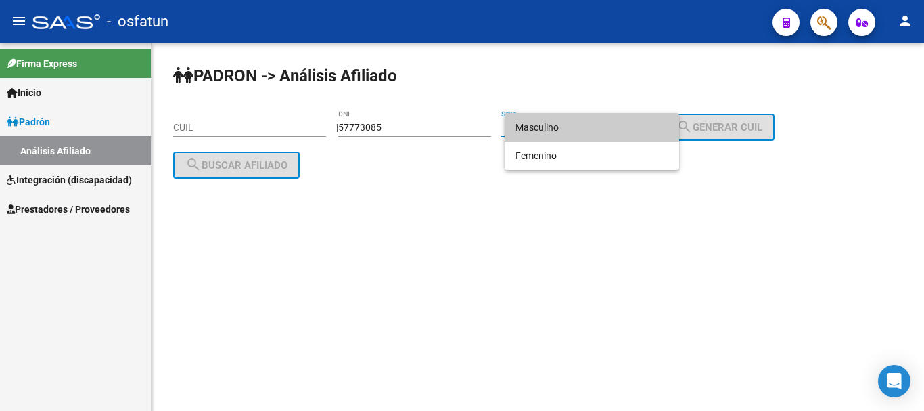
click at [567, 126] on span "Masculino" at bounding box center [591, 127] width 153 height 28
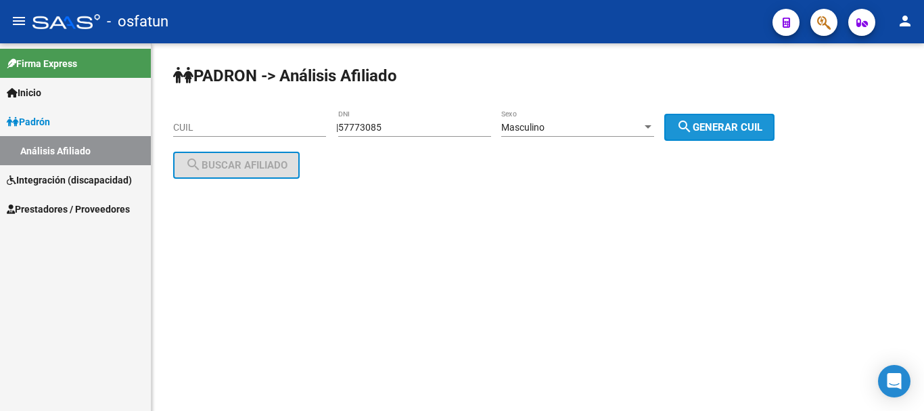
drag, startPoint x: 736, startPoint y: 121, endPoint x: 465, endPoint y: 279, distance: 314.0
click at [736, 122] on span "search Generar CUIL" at bounding box center [719, 127] width 86 height 12
type input "20-57773085-8"
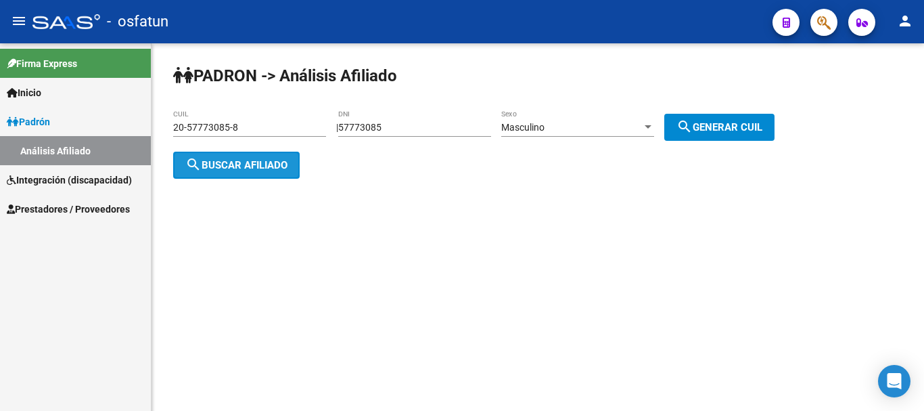
drag, startPoint x: 234, startPoint y: 161, endPoint x: 260, endPoint y: 194, distance: 42.4
click at [234, 162] on span "search Buscar afiliado" at bounding box center [236, 165] width 102 height 12
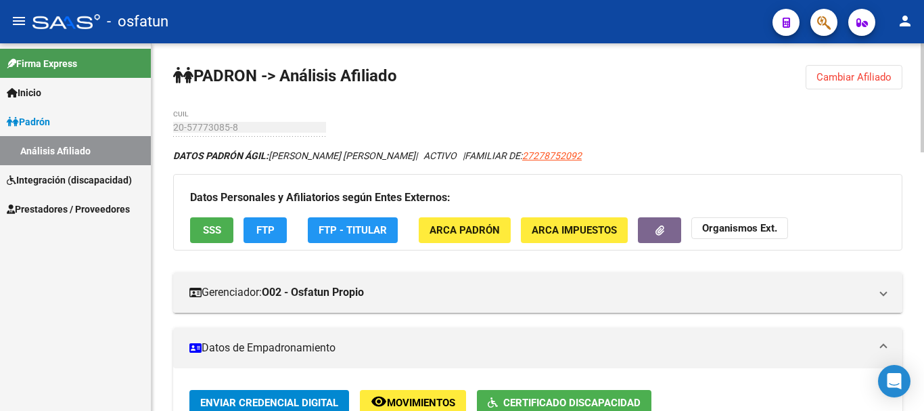
click at [923, 103] on div at bounding box center [922, 97] width 3 height 109
click at [32, 354] on div "Firma Express Inicio Instructivos Contacto OS Padrón Análisis Afiliado Integrac…" at bounding box center [75, 226] width 151 height 367
drag, startPoint x: 62, startPoint y: 144, endPoint x: 45, endPoint y: 175, distance: 35.4
click at [62, 145] on link "Análisis Afiliado" at bounding box center [75, 150] width 151 height 29
click at [56, 176] on span "Integración (discapacidad)" at bounding box center [69, 179] width 125 height 15
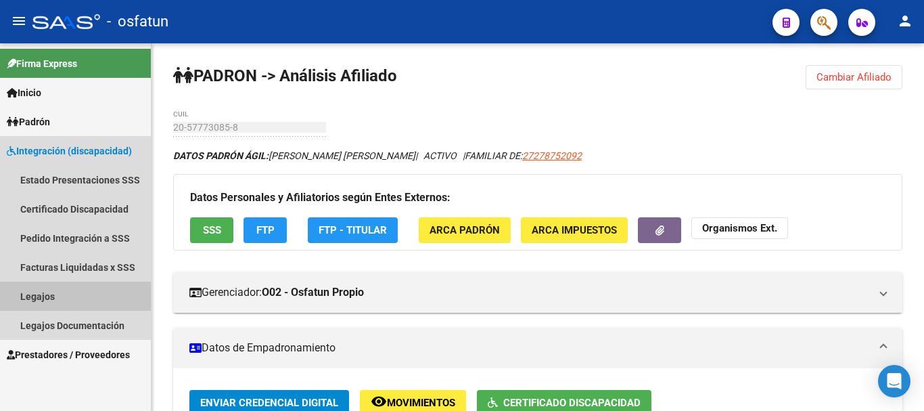
click at [28, 300] on link "Legajos" at bounding box center [75, 295] width 151 height 29
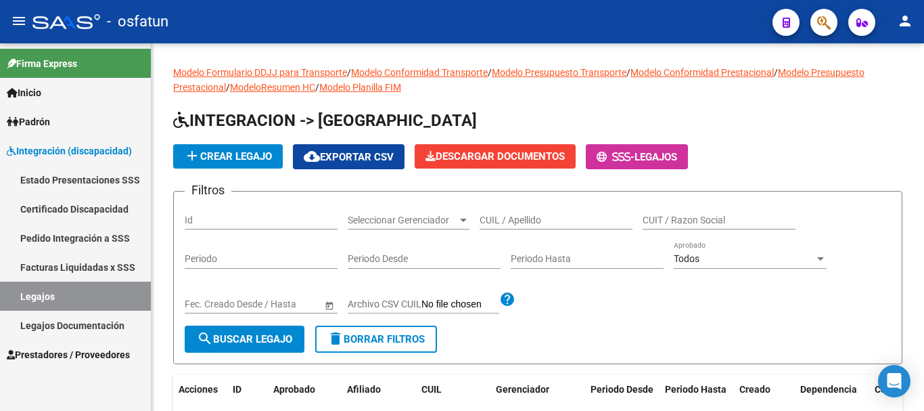
click at [47, 358] on span "Prestadores / Proveedores" at bounding box center [68, 354] width 123 height 15
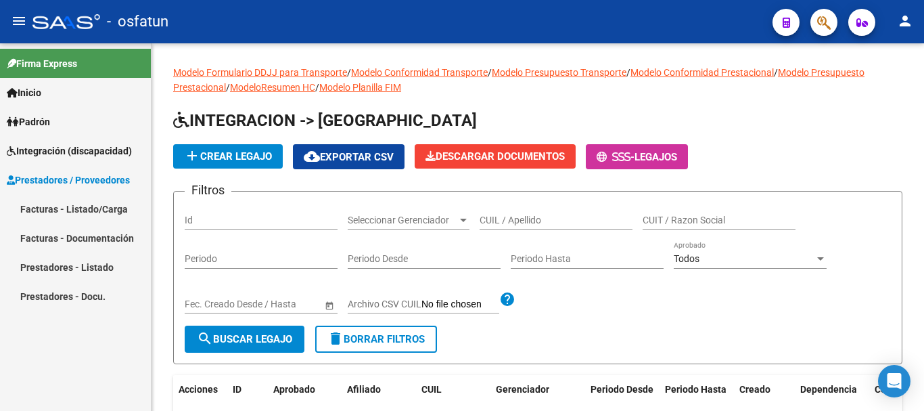
click at [48, 266] on link "Prestadores - Listado" at bounding box center [75, 266] width 151 height 29
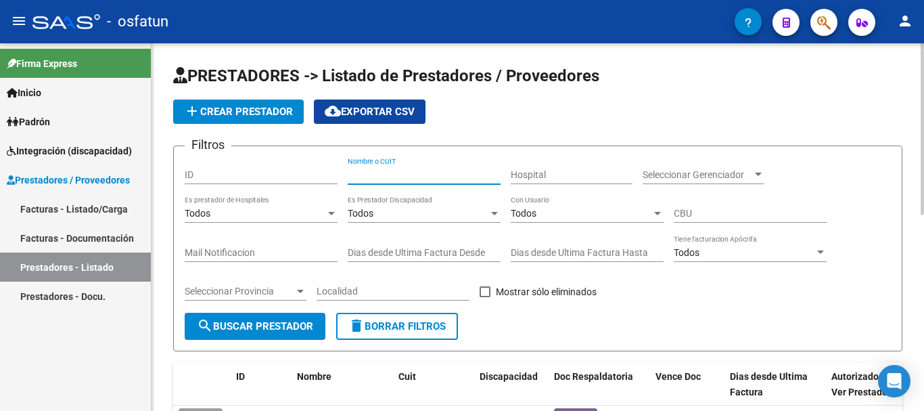
click at [368, 171] on input "Nombre o CUIT" at bounding box center [424, 174] width 153 height 11
type input "[PERSON_NAME]"
click at [280, 319] on button "search Buscar Prestador" at bounding box center [255, 325] width 141 height 27
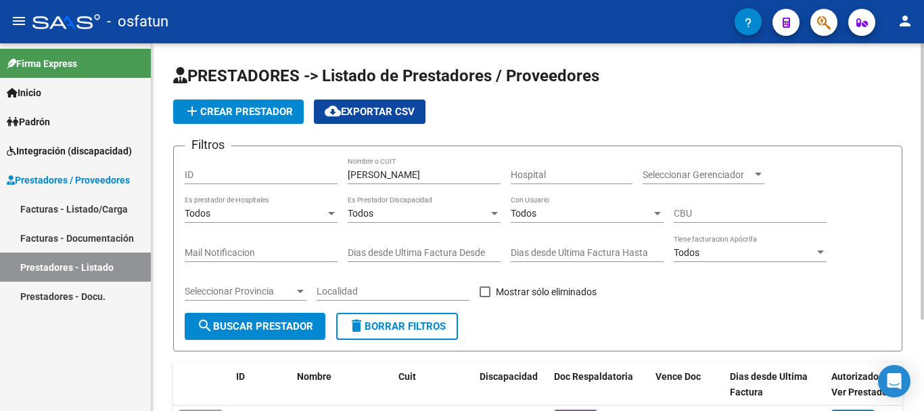
scroll to position [121, 0]
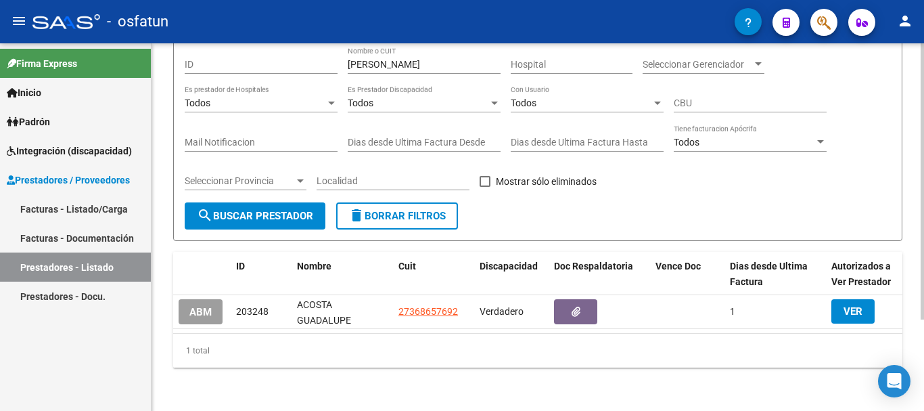
click at [917, 300] on div "PRESTADORES -> Listado de Prestadores / Proveedores add Crear Prestador cloud_d…" at bounding box center [540, 172] width 776 height 478
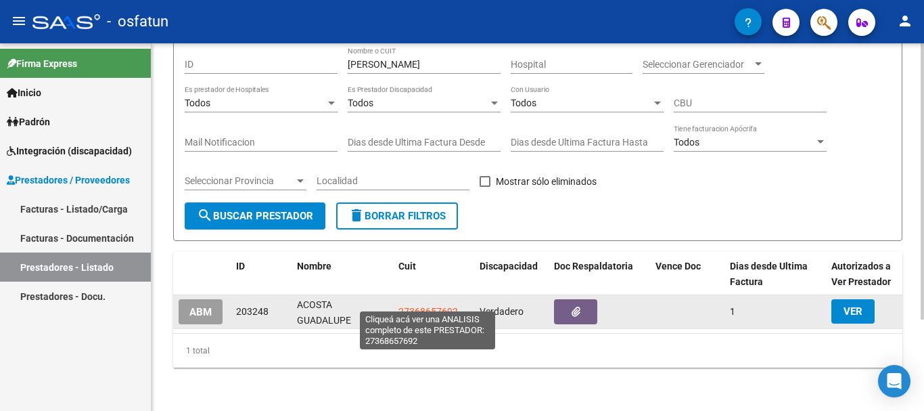
click at [429, 306] on span "27368657692" at bounding box center [428, 311] width 60 height 11
type textarea "27368657692"
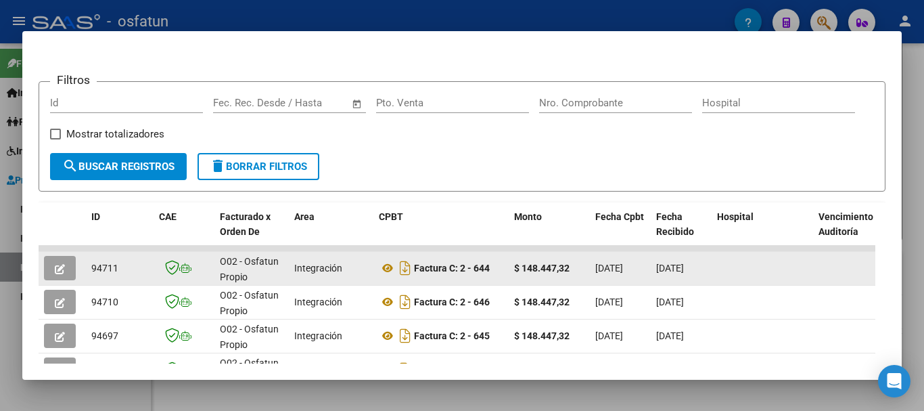
scroll to position [168, 0]
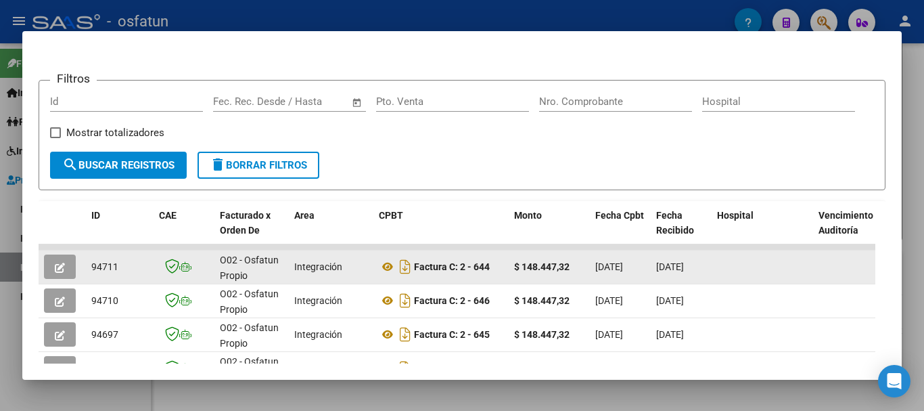
click at [53, 272] on button "button" at bounding box center [60, 266] width 32 height 24
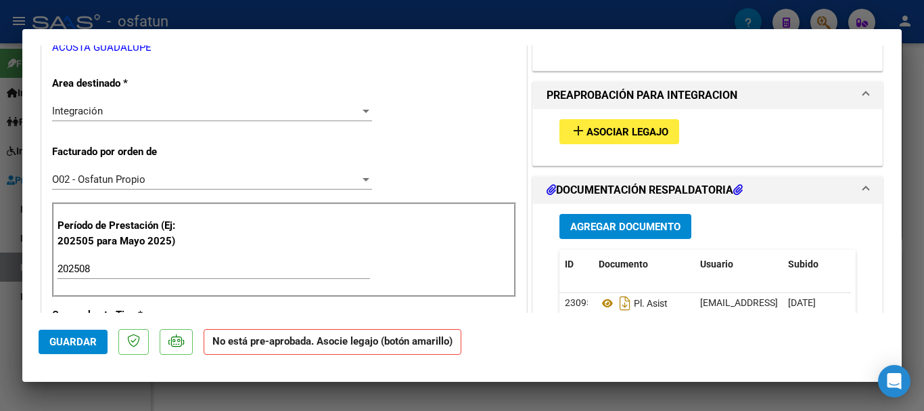
scroll to position [269, 0]
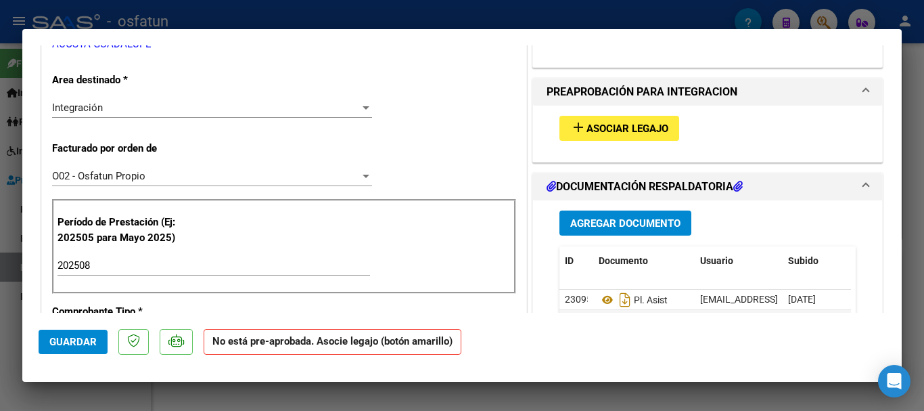
click at [164, 108] on div "Integración" at bounding box center [206, 107] width 308 height 12
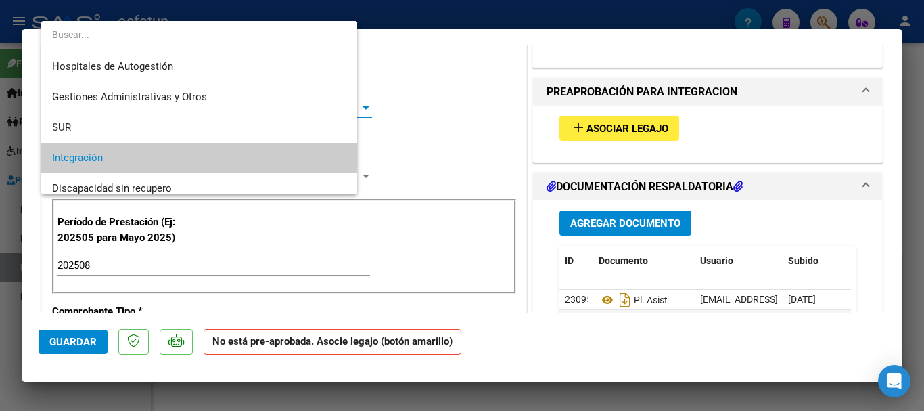
scroll to position [51, 0]
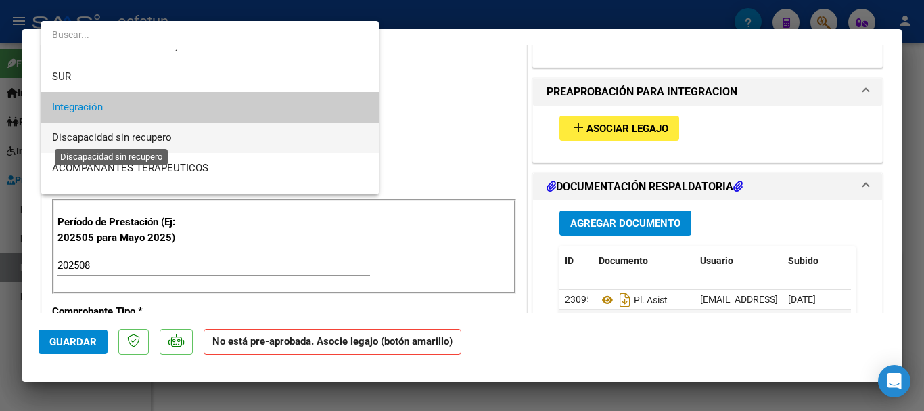
click at [171, 135] on span "Discapacidad sin recupero" at bounding box center [112, 137] width 120 height 12
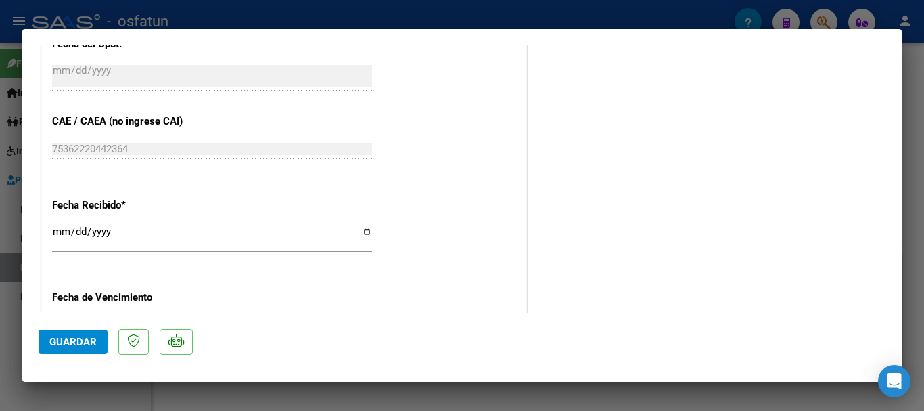
scroll to position [909, 0]
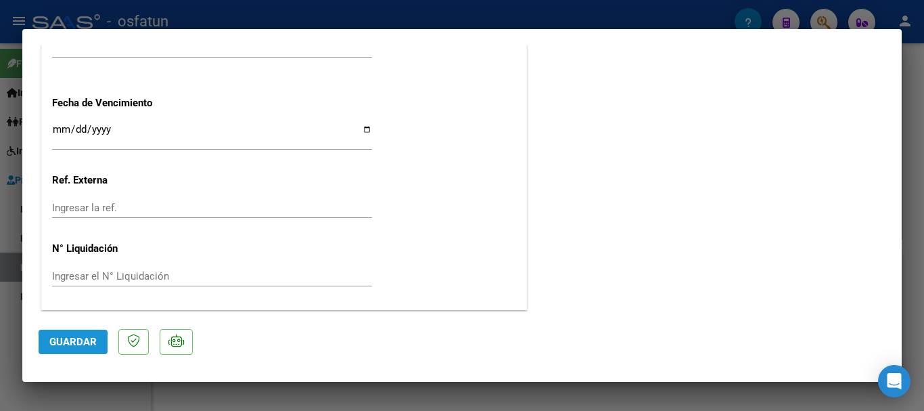
click at [49, 342] on span "Guardar" at bounding box center [72, 341] width 47 height 12
click at [923, 317] on div at bounding box center [462, 205] width 924 height 411
type input "$ 0,00"
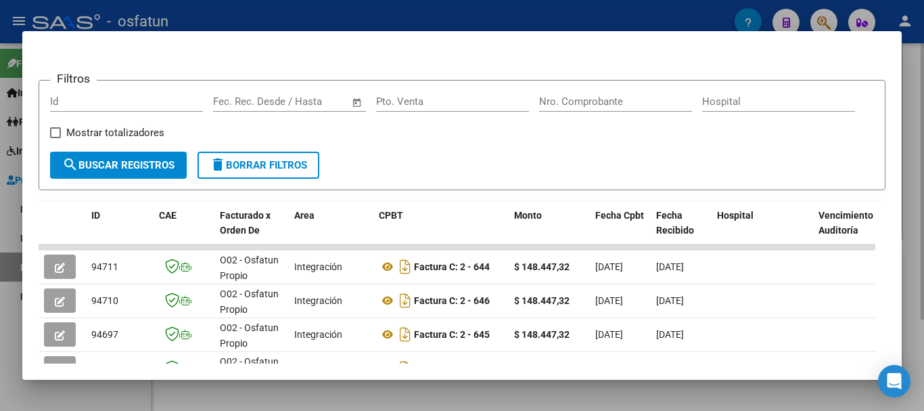
drag, startPoint x: 910, startPoint y: 245, endPoint x: 646, endPoint y: 409, distance: 311.4
click at [910, 247] on div at bounding box center [462, 205] width 924 height 411
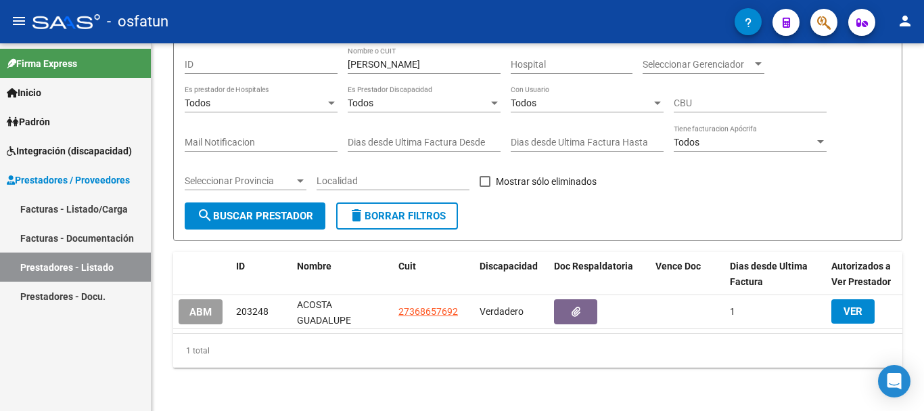
drag, startPoint x: 58, startPoint y: 183, endPoint x: 55, endPoint y: 189, distance: 7.0
click at [57, 183] on span "Prestadores / Proveedores" at bounding box center [68, 179] width 123 height 15
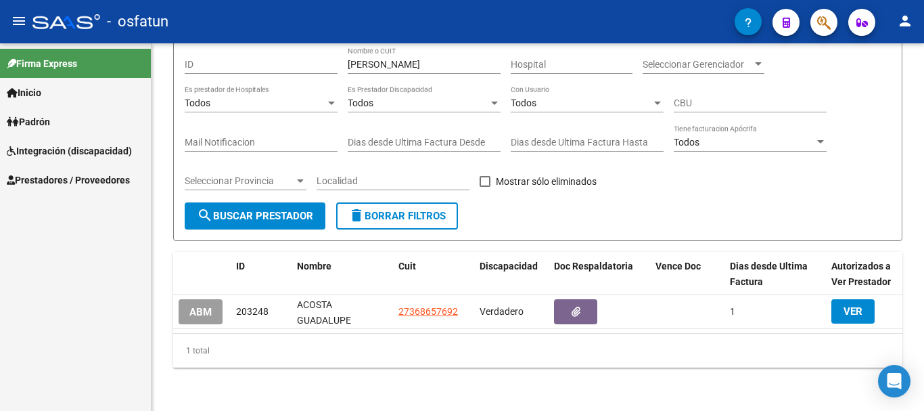
click at [52, 187] on link "Prestadores / Proveedores" at bounding box center [75, 179] width 151 height 29
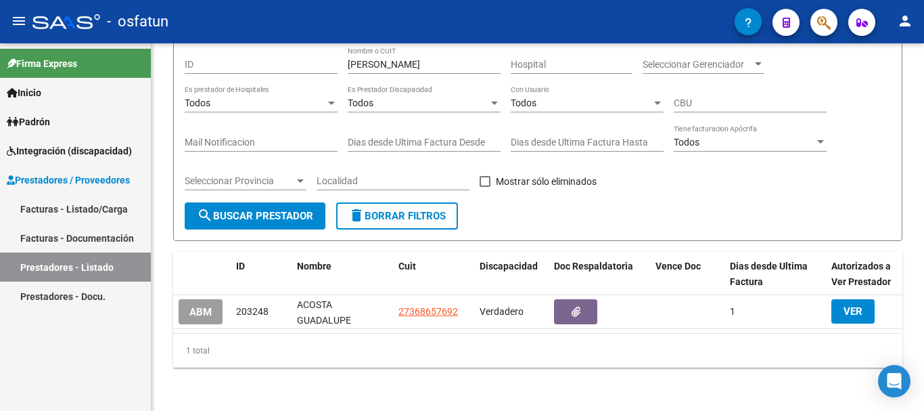
click at [52, 204] on link "Facturas - Listado/Carga" at bounding box center [75, 208] width 151 height 29
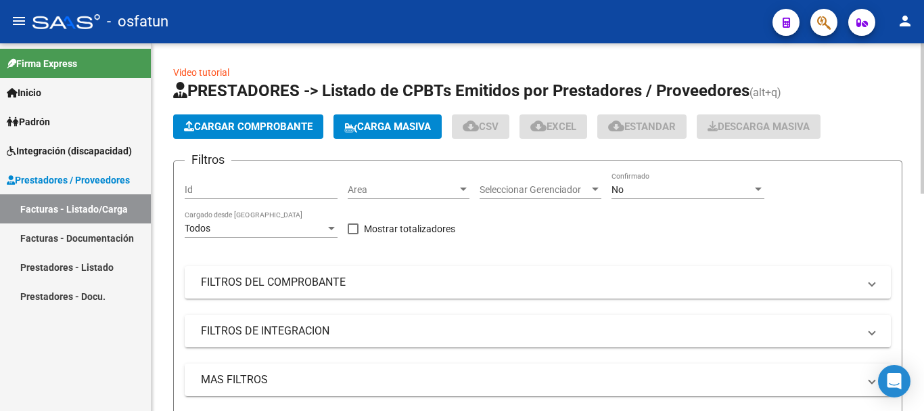
click at [281, 132] on span "Cargar Comprobante" at bounding box center [248, 126] width 129 height 12
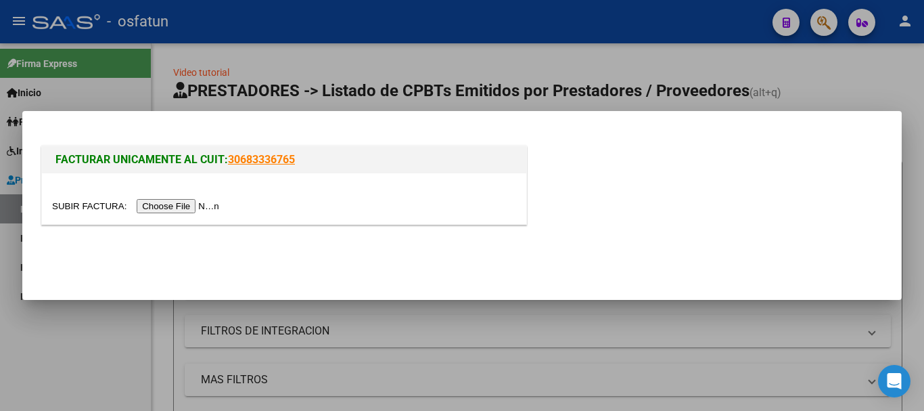
click at [214, 206] on input "file" at bounding box center [137, 206] width 171 height 14
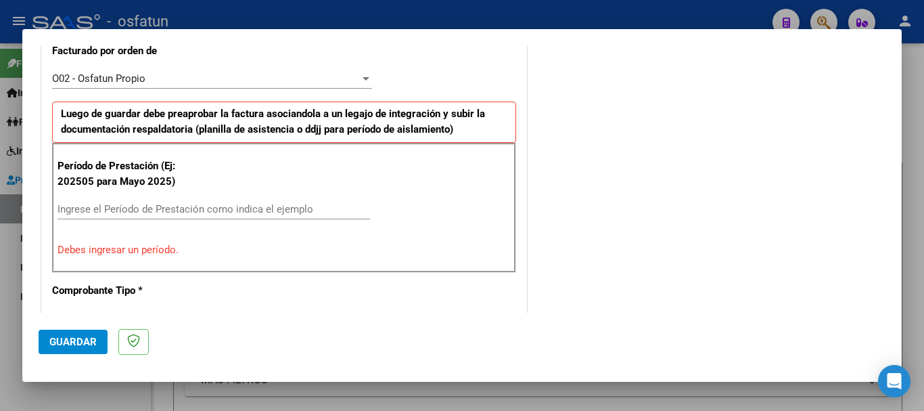
scroll to position [455, 0]
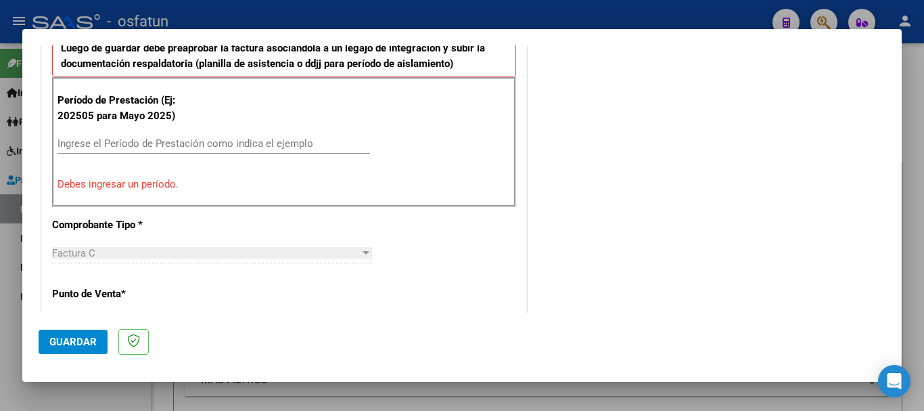
click at [177, 135] on div "Ingrese el Período de Prestación como indica el ejemplo" at bounding box center [213, 143] width 312 height 20
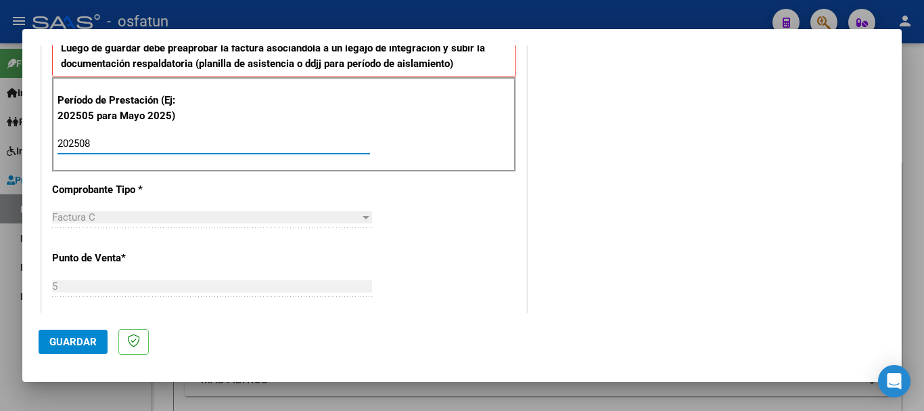
type input "202508"
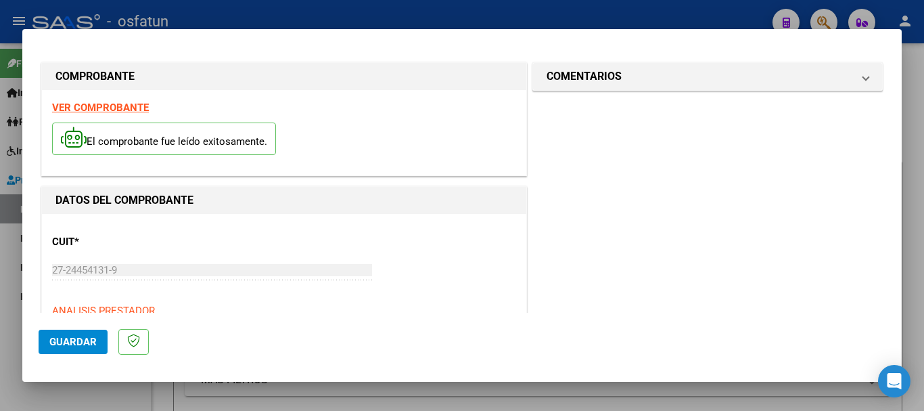
scroll to position [0, 0]
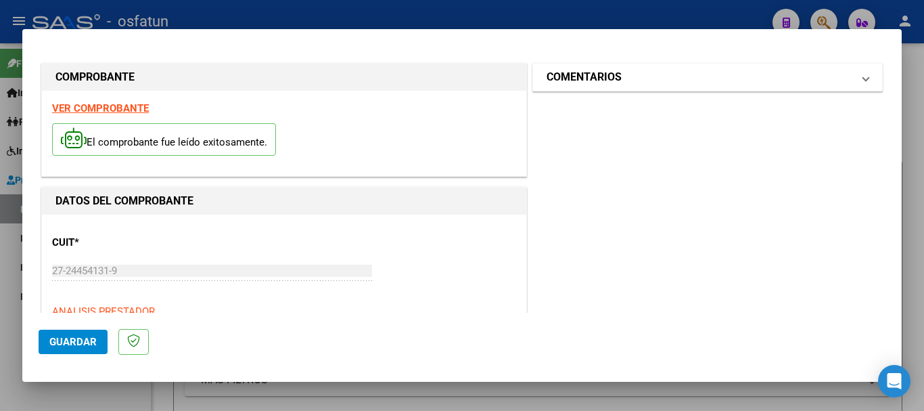
drag, startPoint x: 758, startPoint y: 71, endPoint x: 757, endPoint y: 78, distance: 6.8
click at [757, 71] on mat-panel-title "COMENTARIOS" at bounding box center [699, 77] width 306 height 16
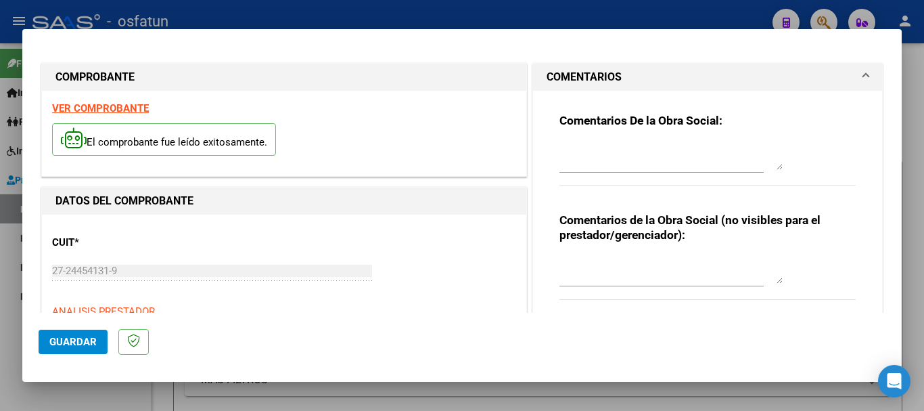
click at [626, 270] on textarea at bounding box center [670, 269] width 223 height 27
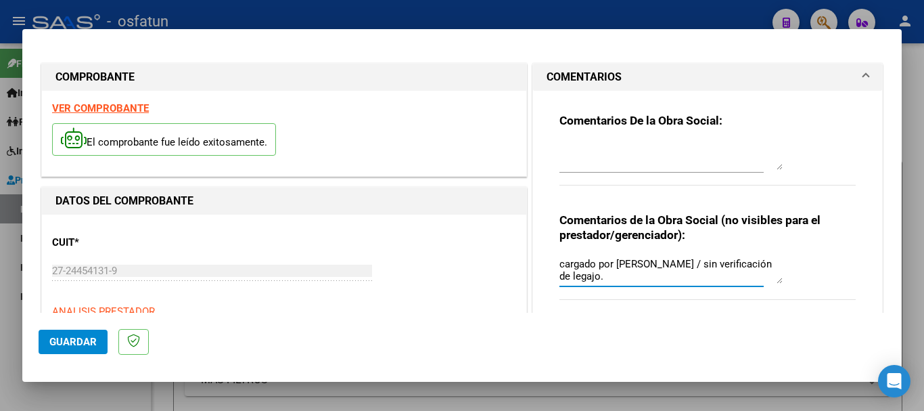
type textarea "cargado por [PERSON_NAME] / sin verificación de legajo."
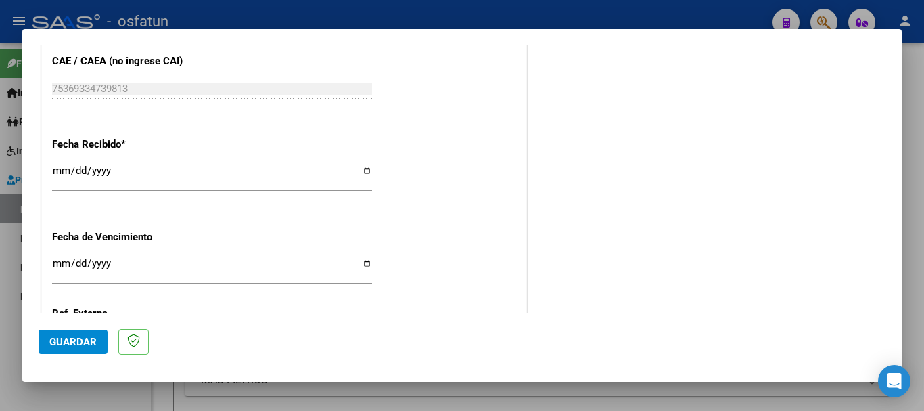
scroll to position [1069, 0]
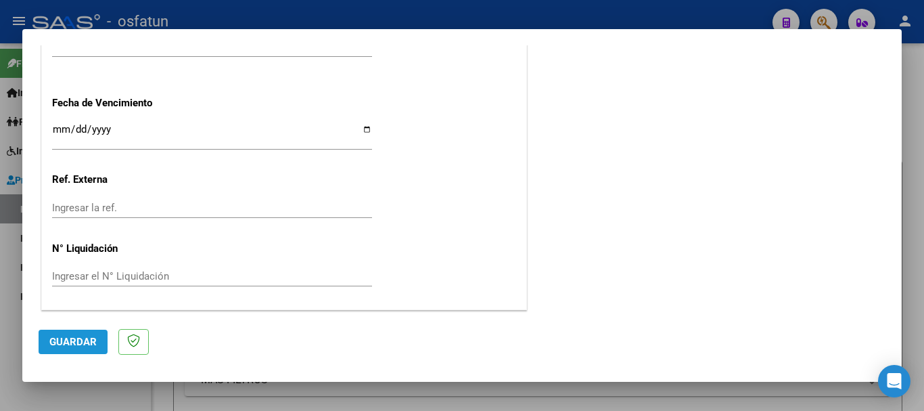
click at [73, 346] on span "Guardar" at bounding box center [72, 341] width 47 height 12
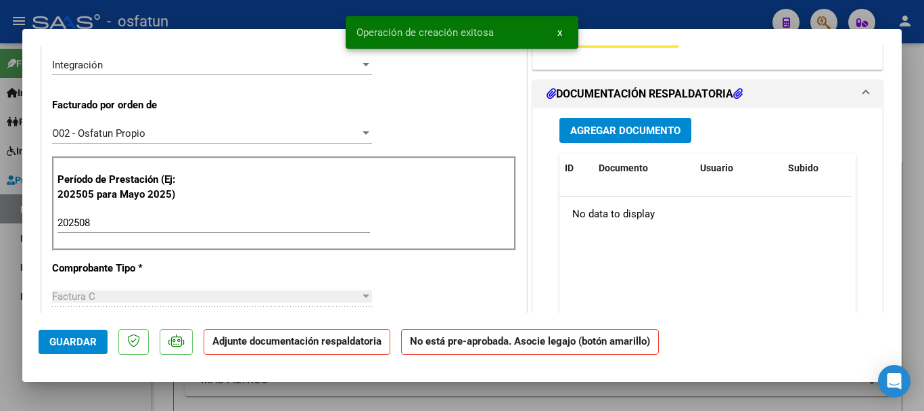
scroll to position [273, 0]
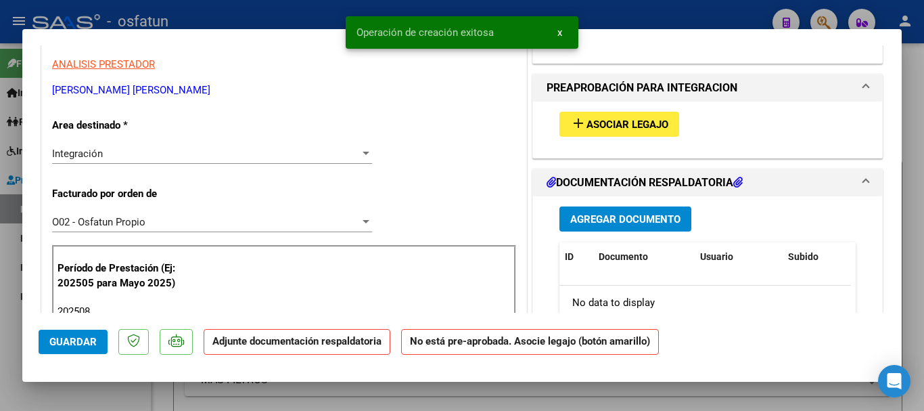
click at [656, 117] on button "add Asociar Legajo" at bounding box center [619, 124] width 120 height 25
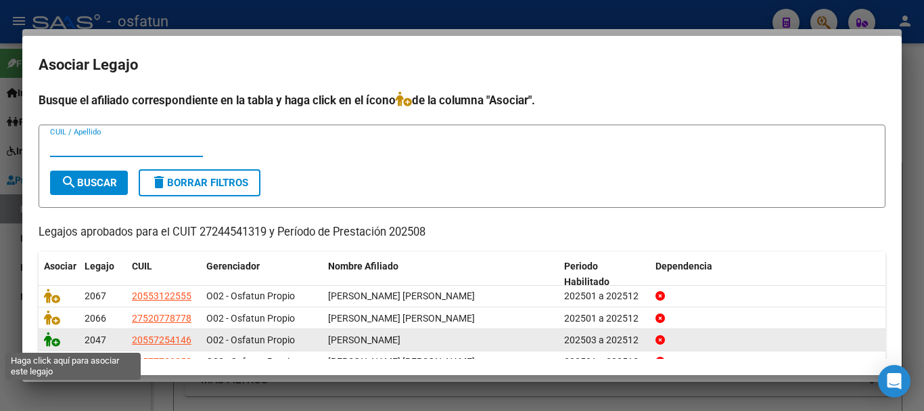
click at [52, 343] on icon at bounding box center [52, 338] width 16 height 15
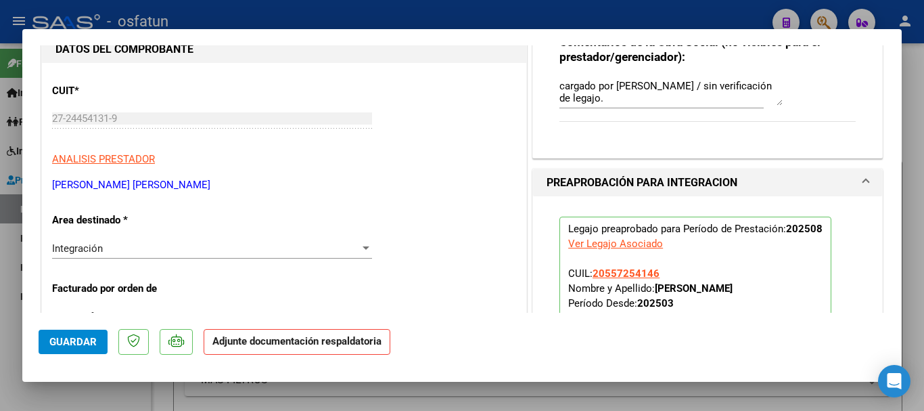
scroll to position [181, 0]
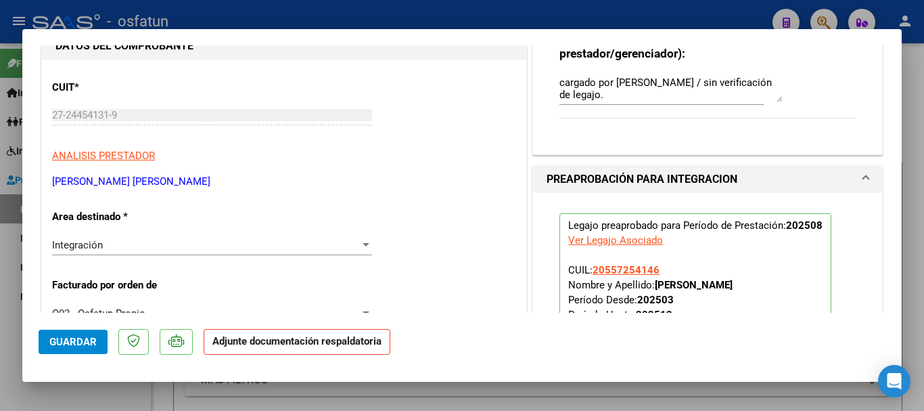
drag, startPoint x: 167, startPoint y: 182, endPoint x: 58, endPoint y: 189, distance: 109.1
copy p "[PERSON_NAME] [PERSON_NAME]"
drag, startPoint x: 776, startPoint y: 286, endPoint x: 784, endPoint y: 285, distance: 7.6
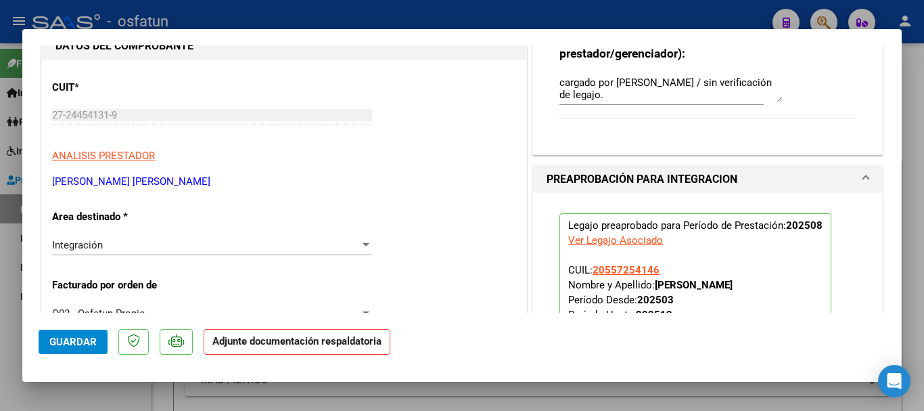
click at [732, 286] on strong "[PERSON_NAME]" at bounding box center [694, 285] width 78 height 12
drag, startPoint x: 722, startPoint y: 284, endPoint x: 650, endPoint y: 286, distance: 71.7
click at [650, 286] on p "Legajo preaprobado para Período de Prestación: 202508 Ver Legajo Asociado CUIL:…" at bounding box center [695, 303] width 272 height 180
copy strong "[PERSON_NAME]"
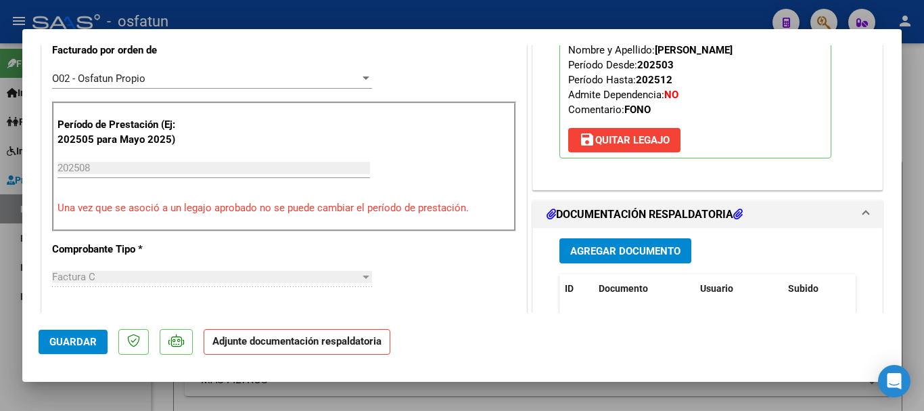
scroll to position [321, 0]
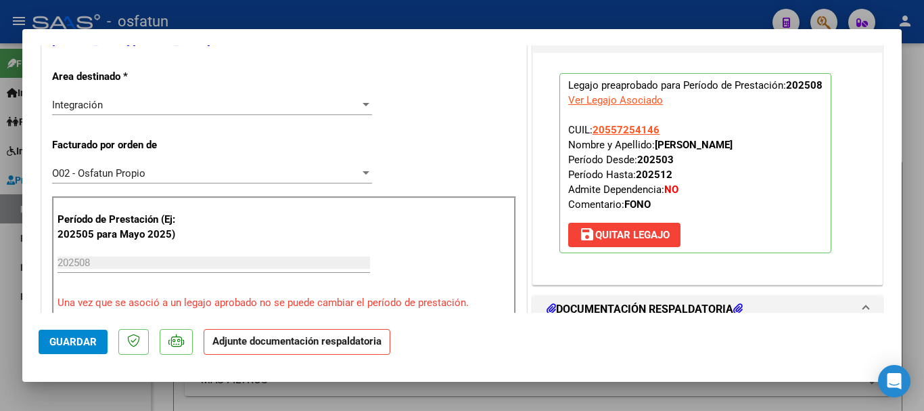
click at [65, 340] on span "Guardar" at bounding box center [72, 341] width 47 height 12
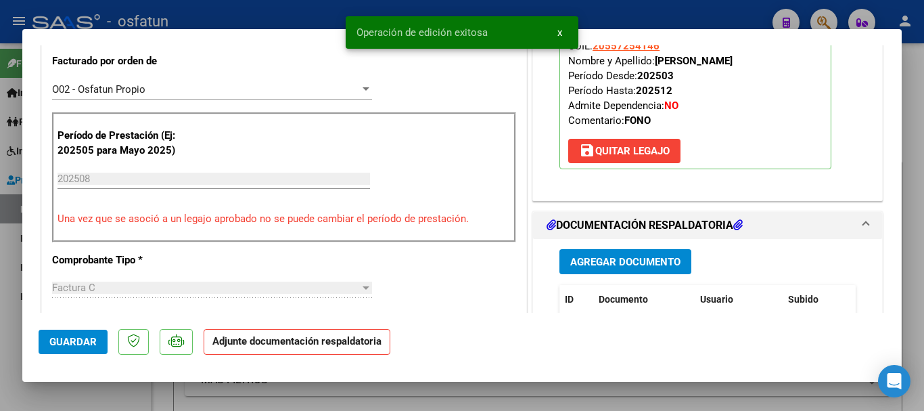
scroll to position [427, 0]
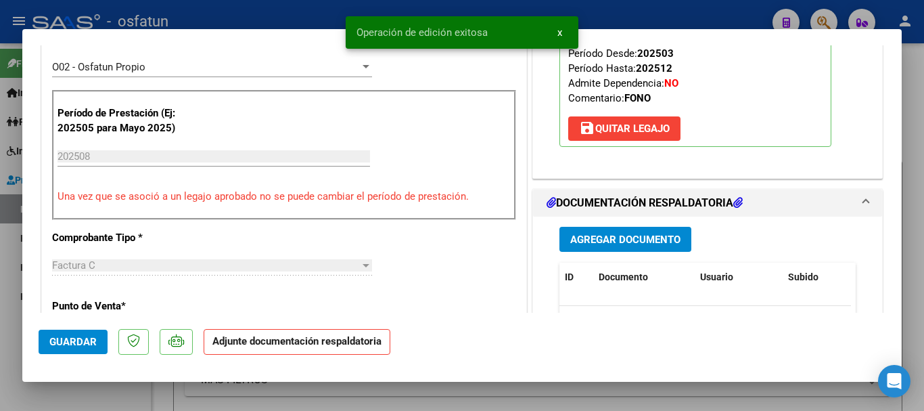
click at [601, 239] on span "Agregar Documento" at bounding box center [625, 239] width 110 height 12
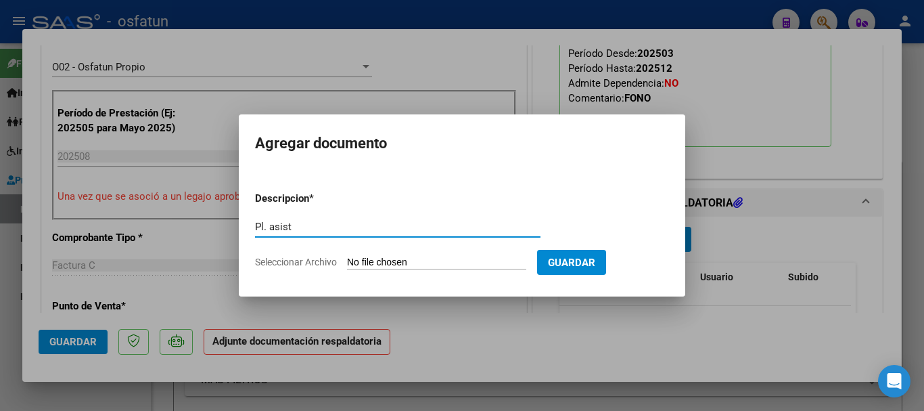
type input "Pl. asist"
click at [448, 260] on input "Seleccionar Archivo" at bounding box center [436, 262] width 179 height 13
type input "C:\fakepath\Planilla [PERSON_NAME][DATE].pdf"
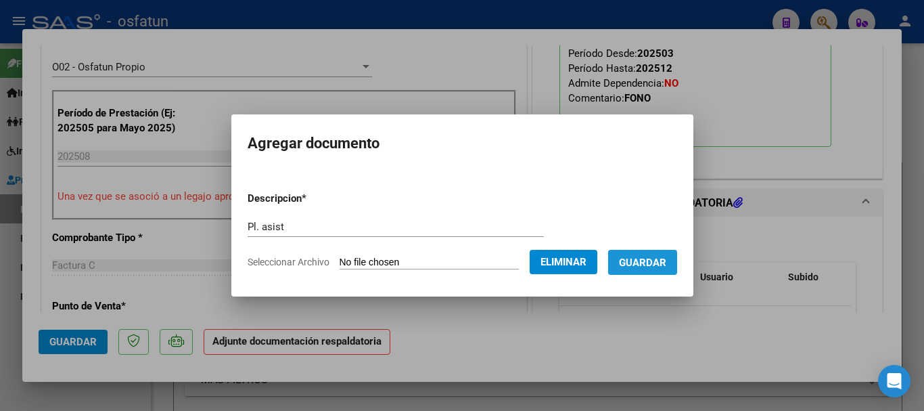
click at [666, 271] on button "Guardar" at bounding box center [642, 262] width 69 height 25
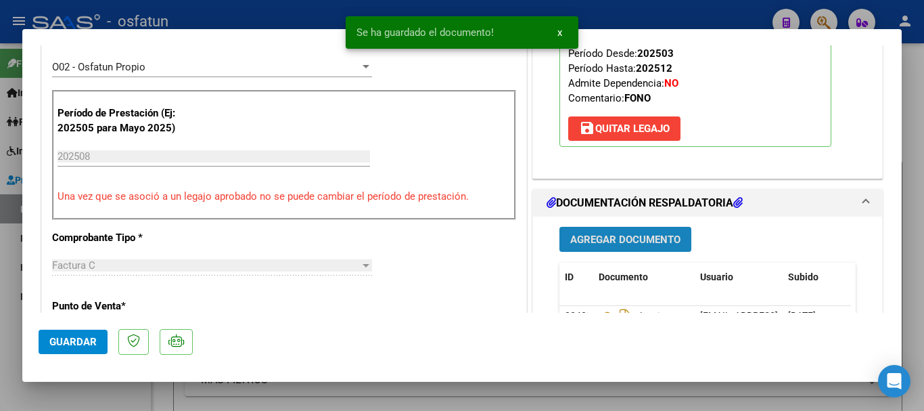
click at [634, 236] on span "Agregar Documento" at bounding box center [625, 239] width 110 height 12
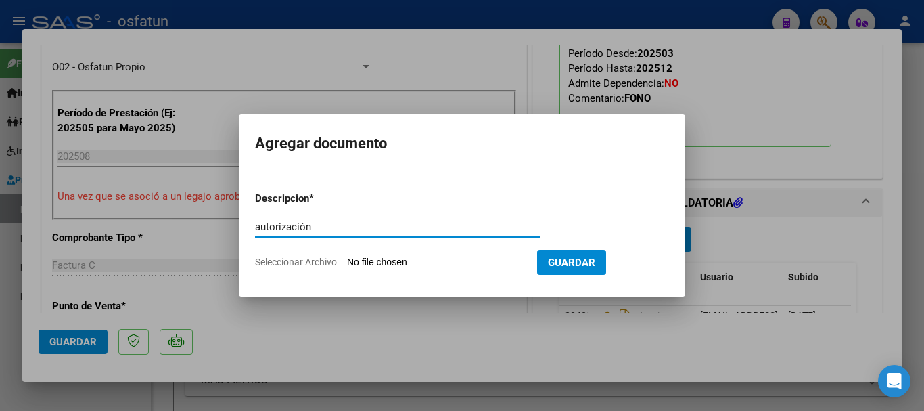
type input "autorización"
click at [482, 262] on input "Seleccionar Archivo" at bounding box center [436, 262] width 179 height 13
type input "C:\fakepath\order_3365333.pdf"
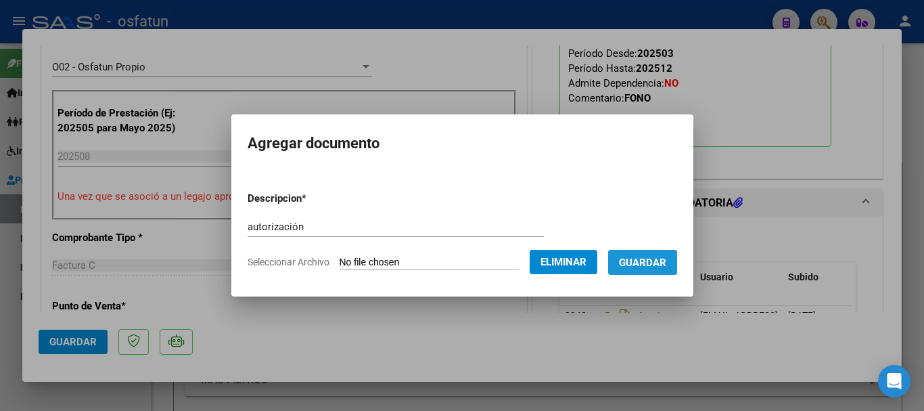
click at [664, 270] on button "Guardar" at bounding box center [642, 262] width 69 height 25
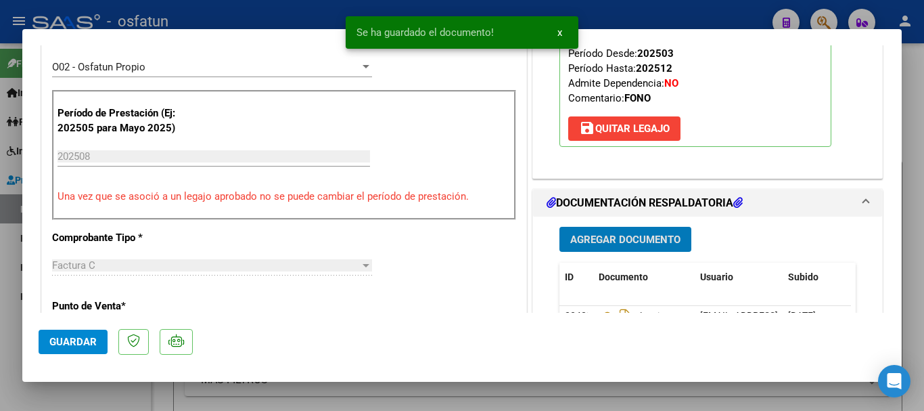
drag, startPoint x: 72, startPoint y: 340, endPoint x: 72, endPoint y: 349, distance: 9.5
click at [72, 341] on span "Guardar" at bounding box center [72, 341] width 47 height 12
drag, startPoint x: 918, startPoint y: 290, endPoint x: 850, endPoint y: 392, distance: 122.5
click at [917, 291] on div at bounding box center [462, 205] width 924 height 411
type input "$ 0,00"
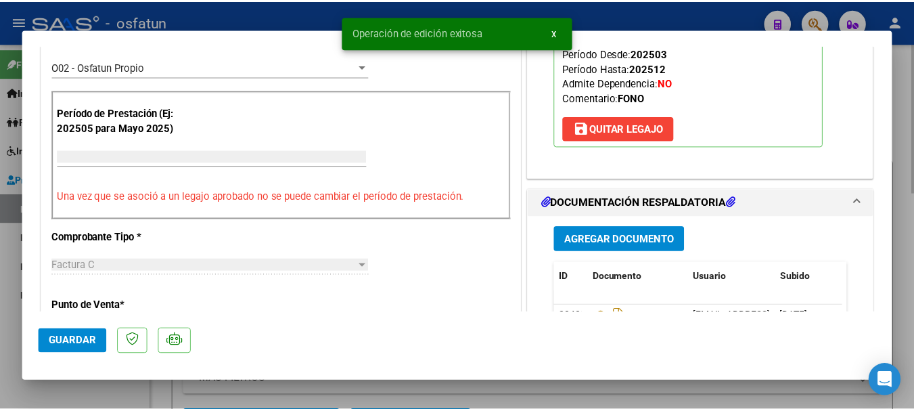
scroll to position [369, 0]
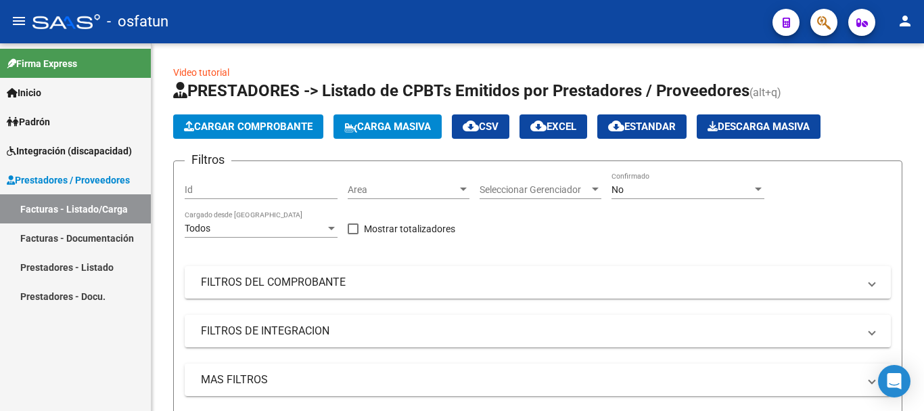
click at [904, 21] on mat-icon "person" at bounding box center [905, 21] width 16 height 16
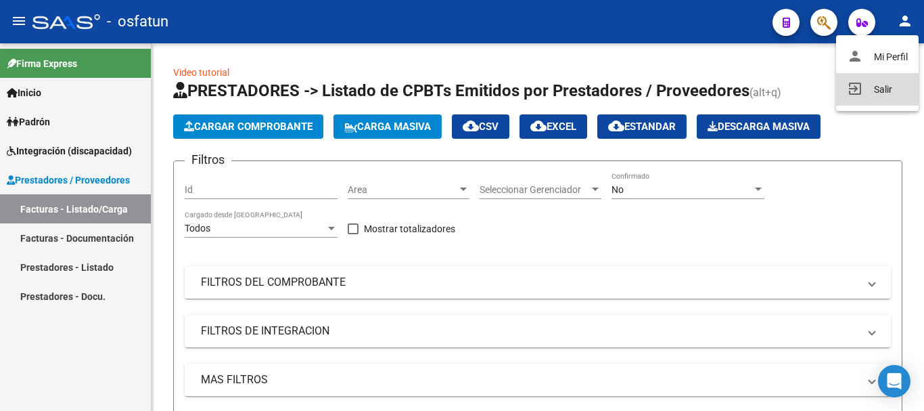
click at [874, 95] on button "exit_to_app Salir" at bounding box center [877, 89] width 83 height 32
